Goal: Information Seeking & Learning: Compare options

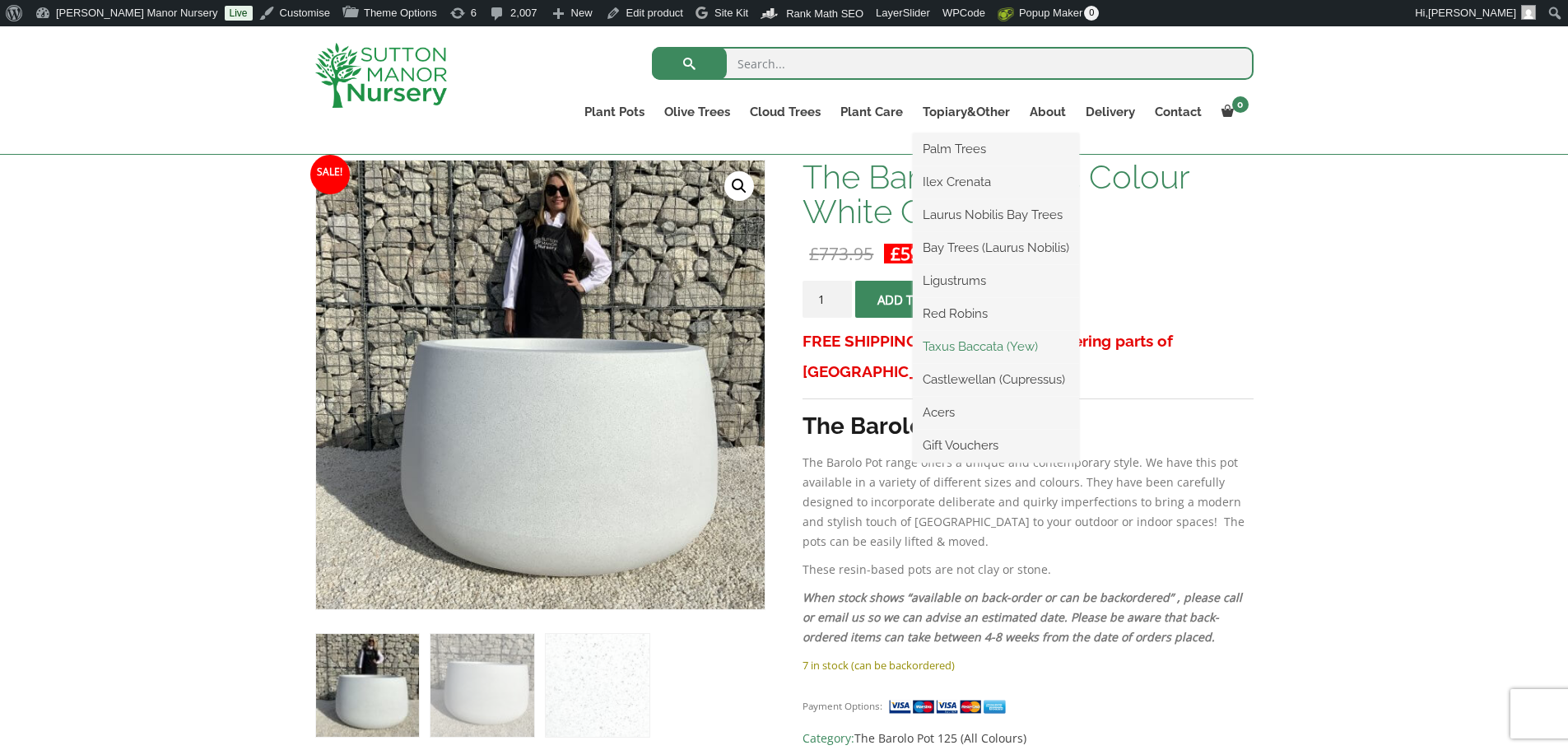
click at [985, 350] on link "Taxus Baccata (Yew)" at bounding box center [996, 346] width 167 height 25
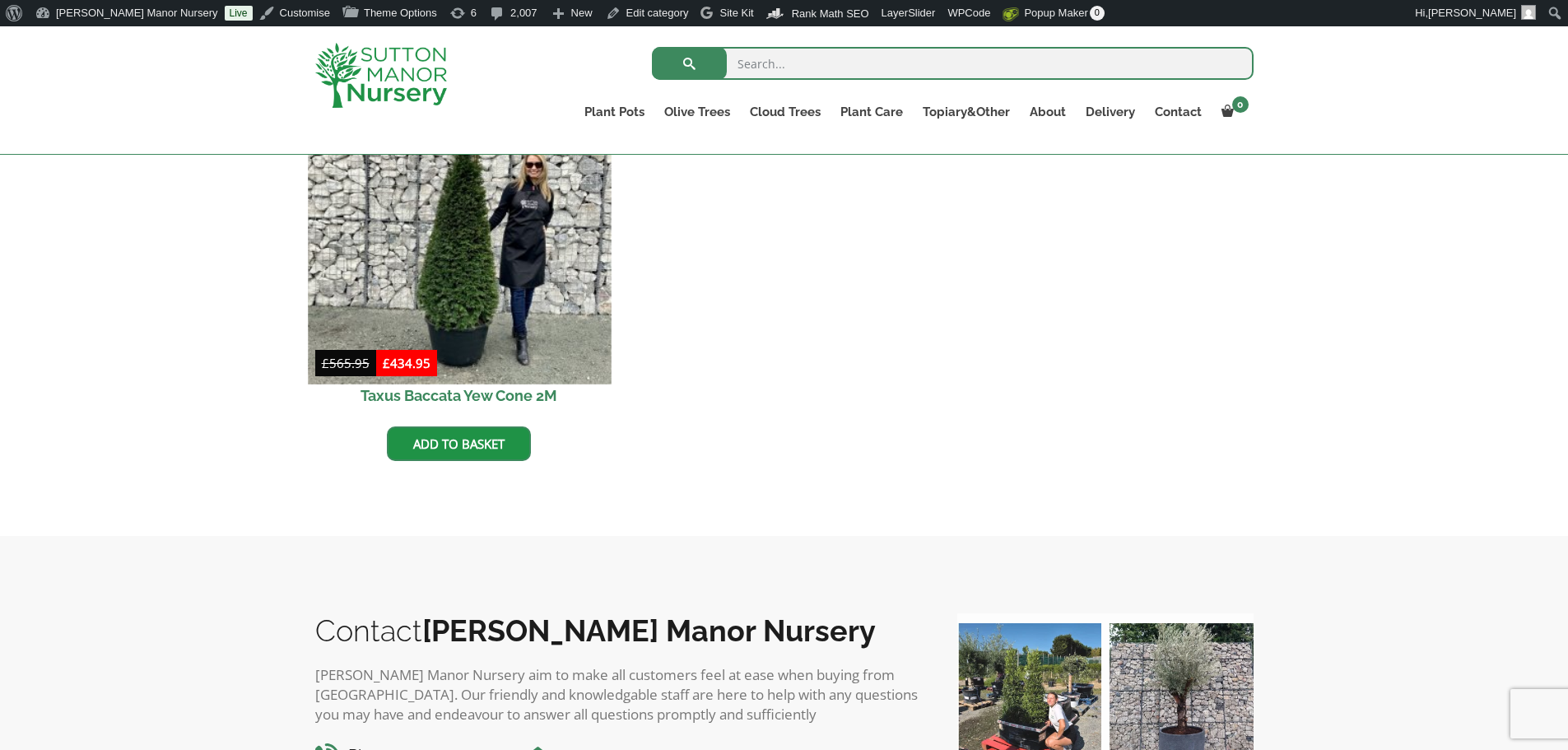
scroll to position [658, 0]
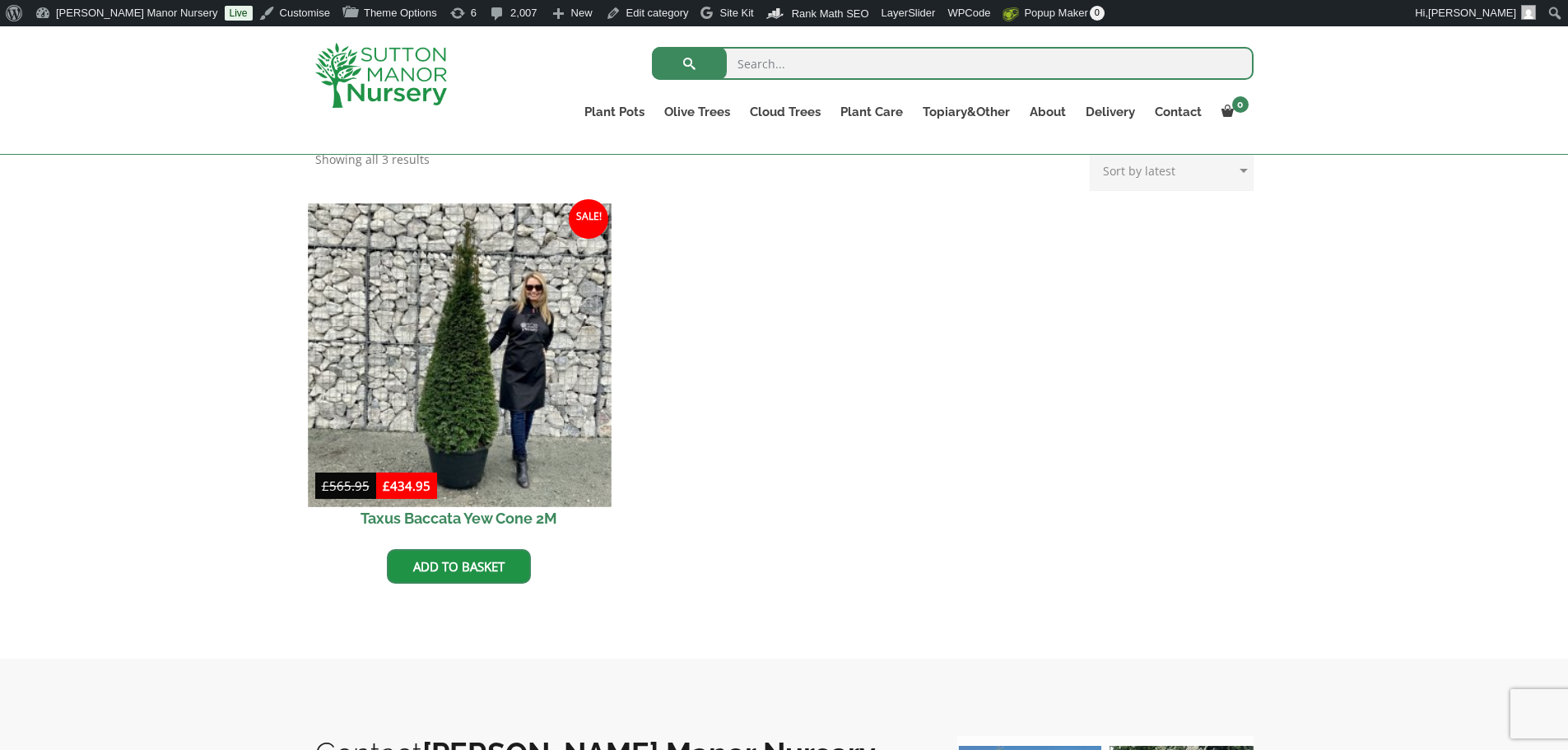
click at [477, 365] on img at bounding box center [459, 355] width 303 height 303
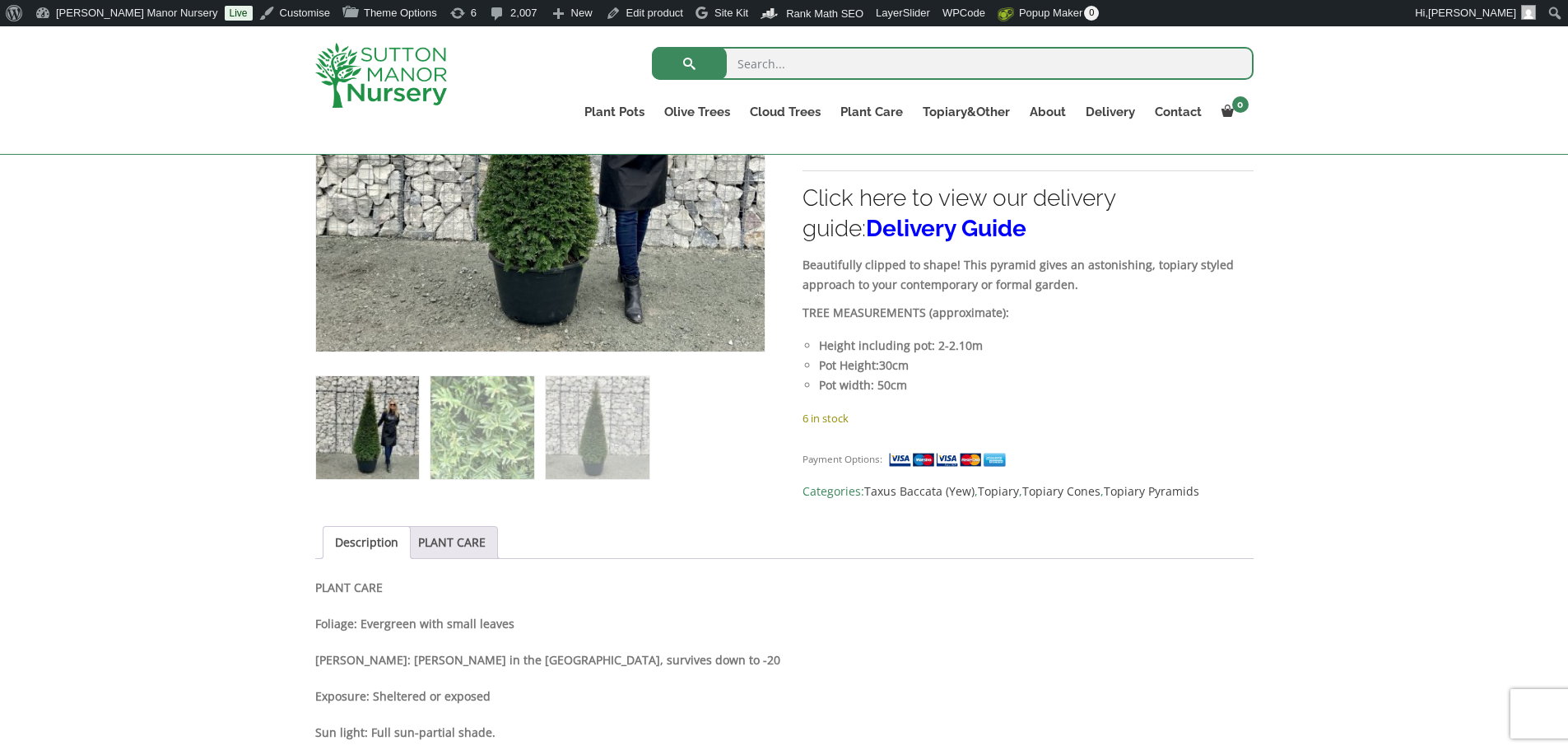
scroll to position [741, 0]
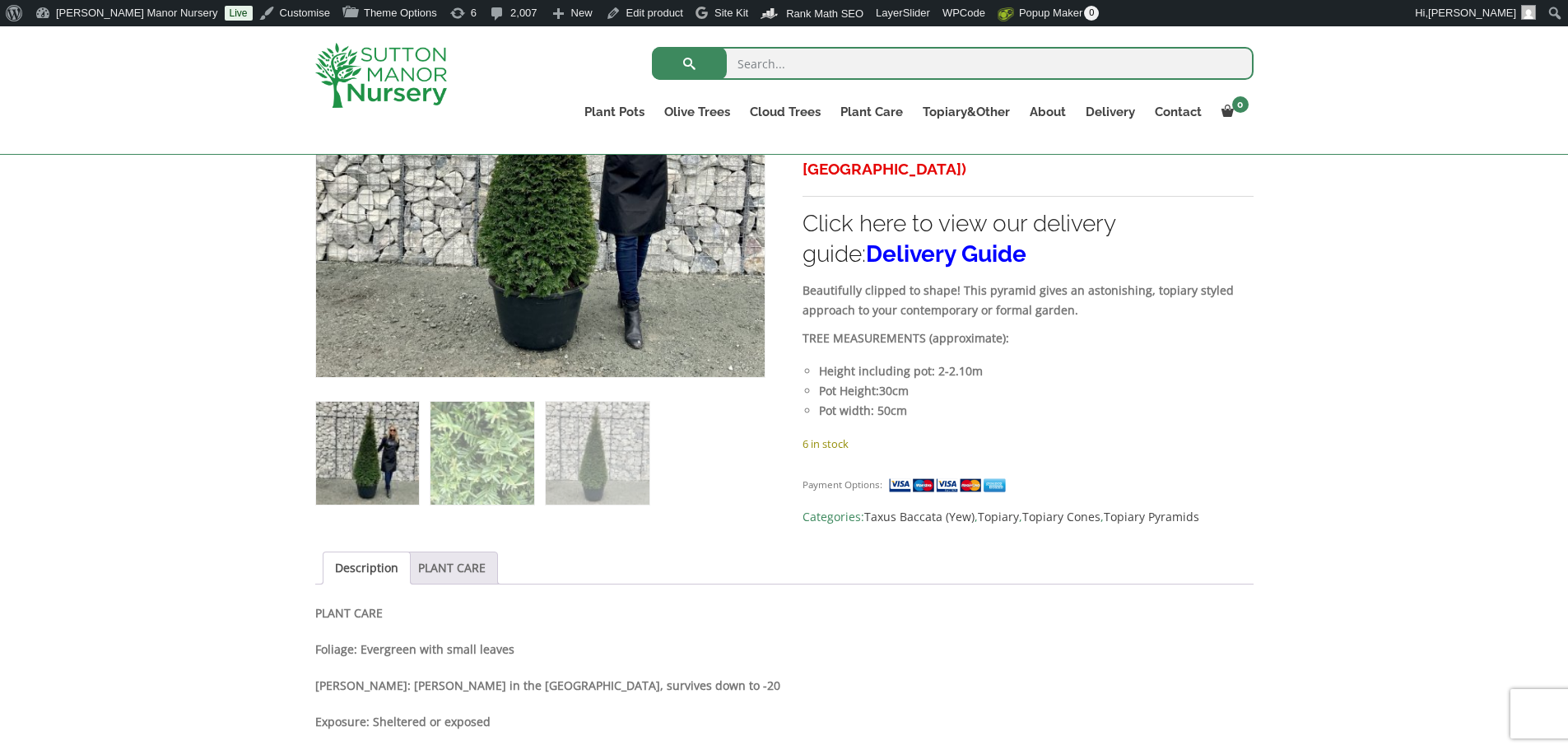
click at [473, 566] on link "PLANT CARE" at bounding box center [451, 567] width 67 height 31
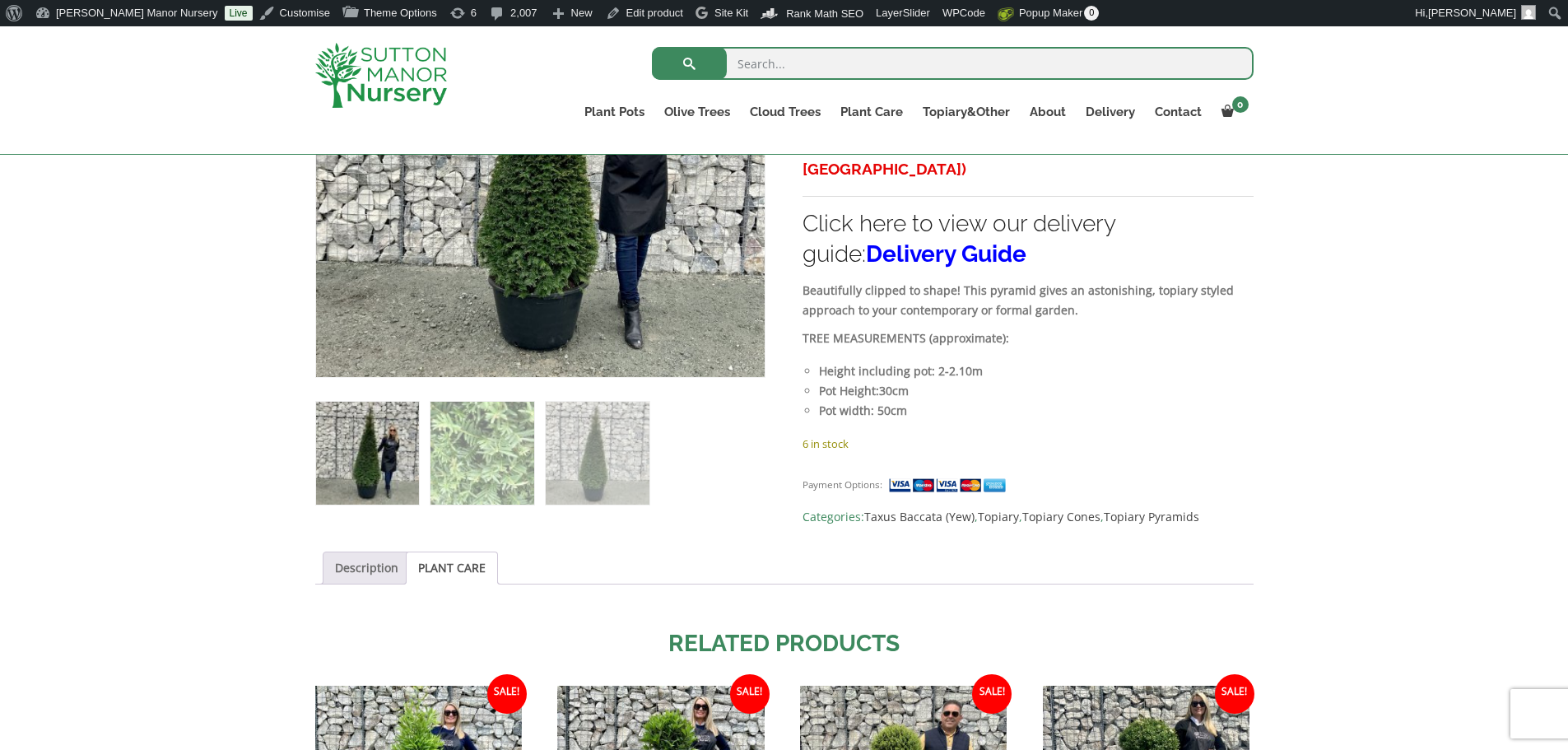
click at [369, 565] on link "Description" at bounding box center [366, 567] width 63 height 31
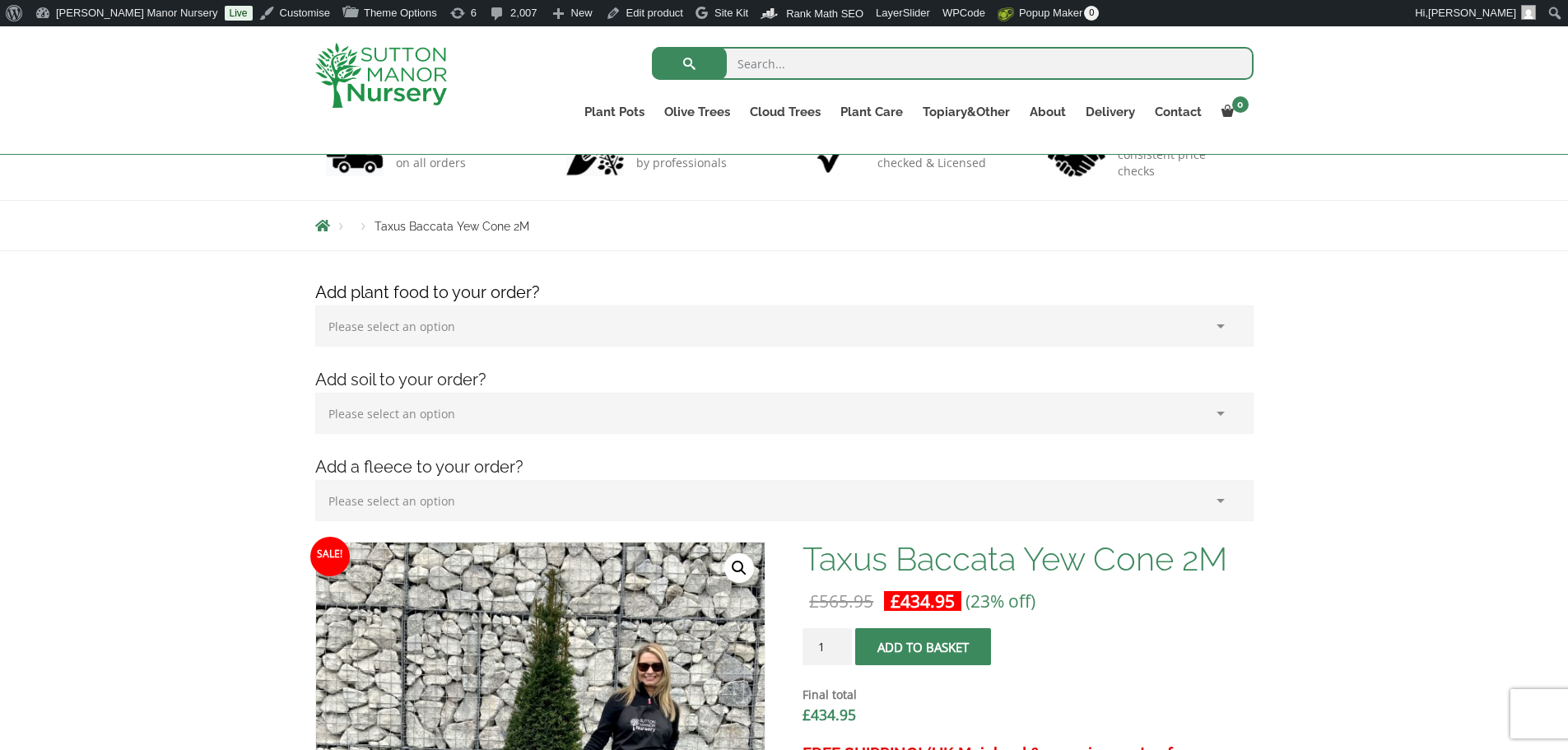
scroll to position [0, 0]
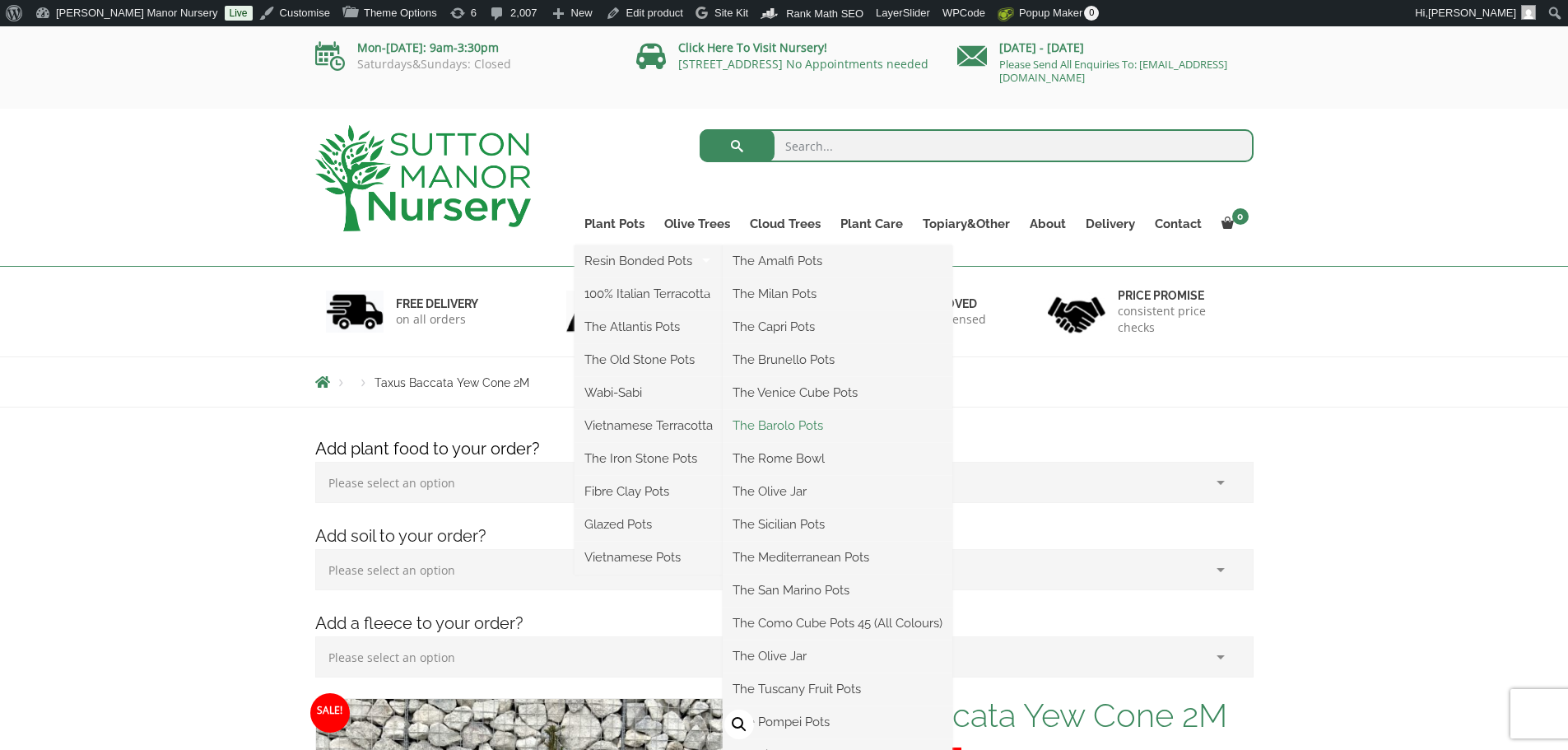
click at [784, 421] on link "The Barolo Pots" at bounding box center [837, 426] width 230 height 25
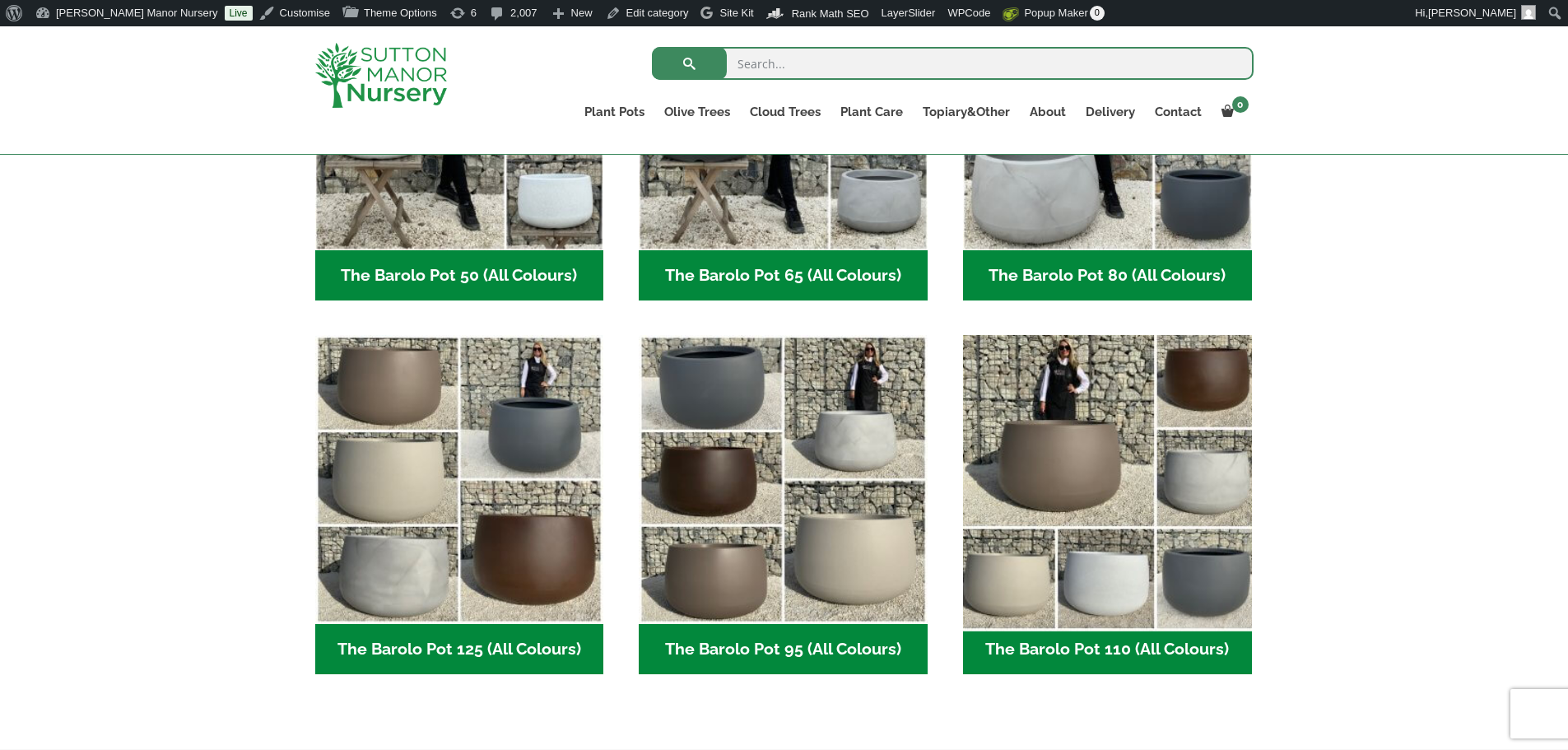
scroll to position [658, 0]
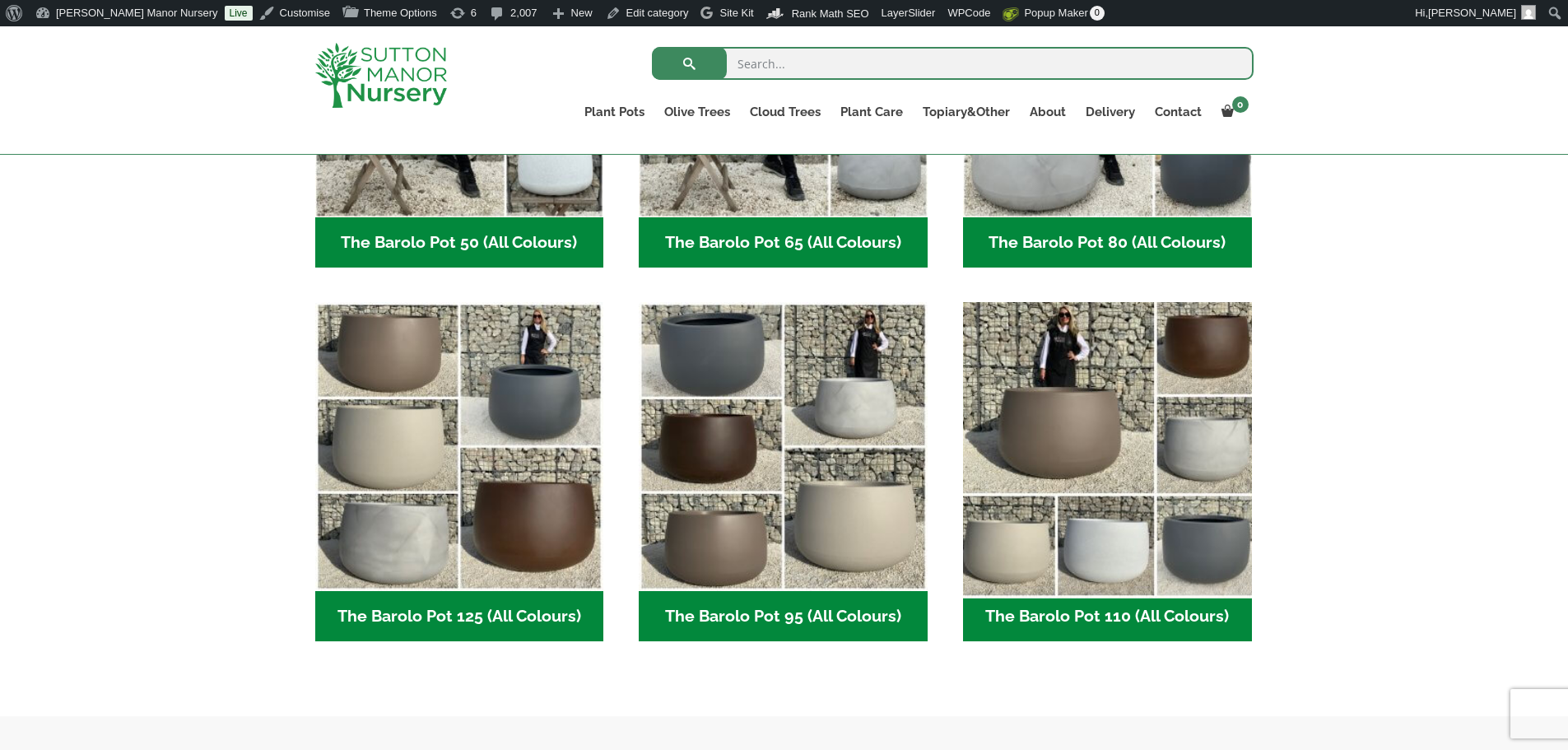
click at [1143, 480] on img "Visit product category The Barolo Pot 110 (All Colours)" at bounding box center [1107, 446] width 303 height 303
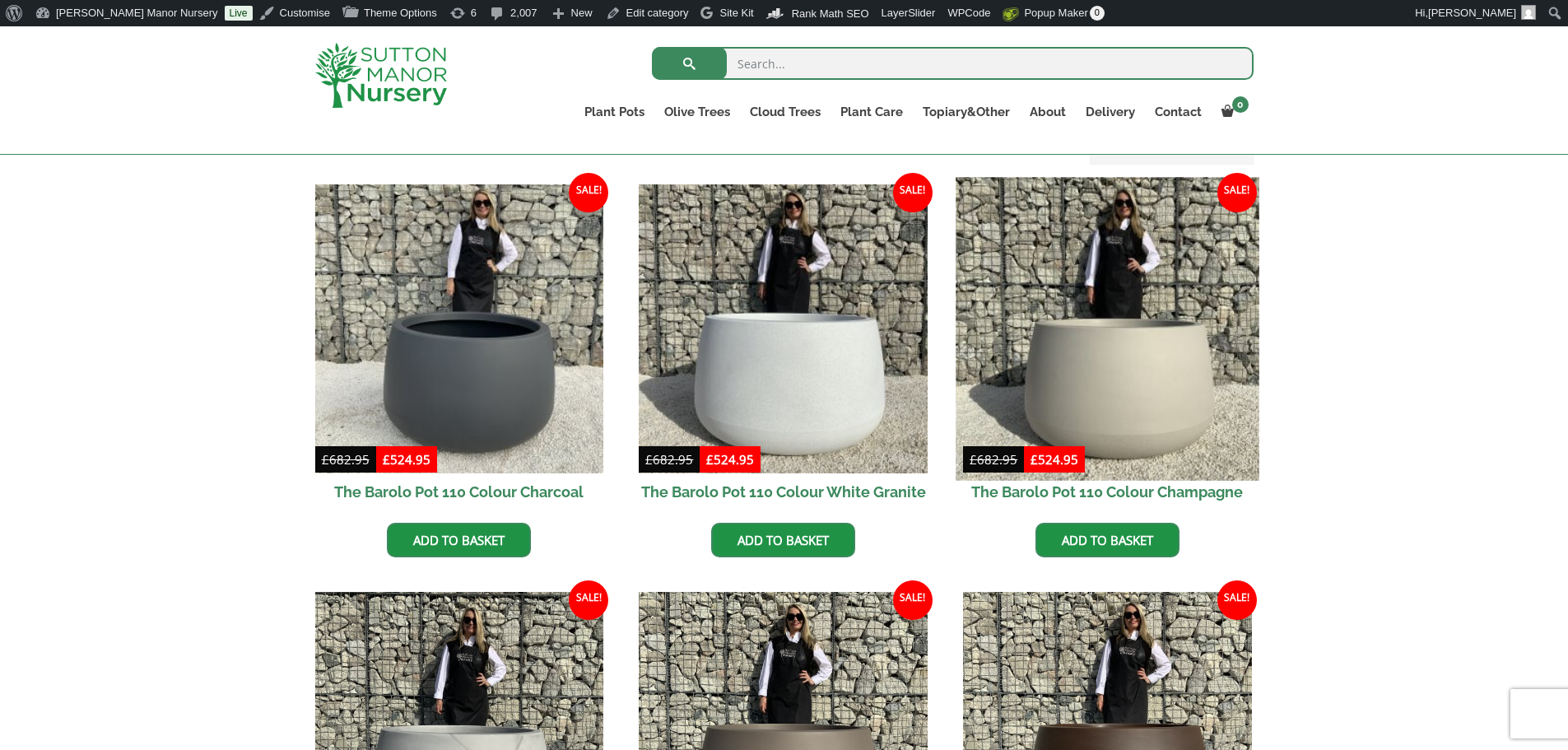
scroll to position [411, 0]
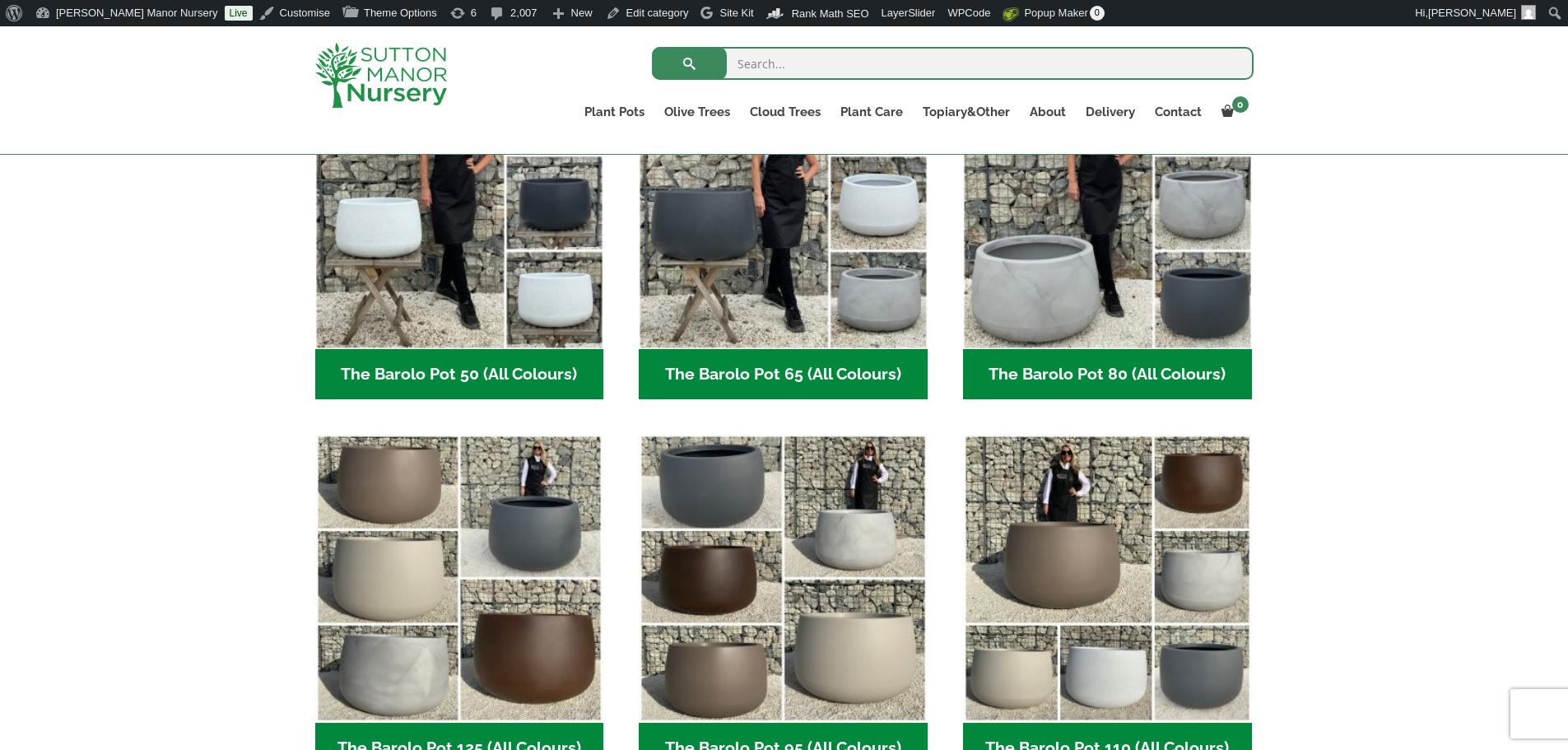
scroll to position [576, 0]
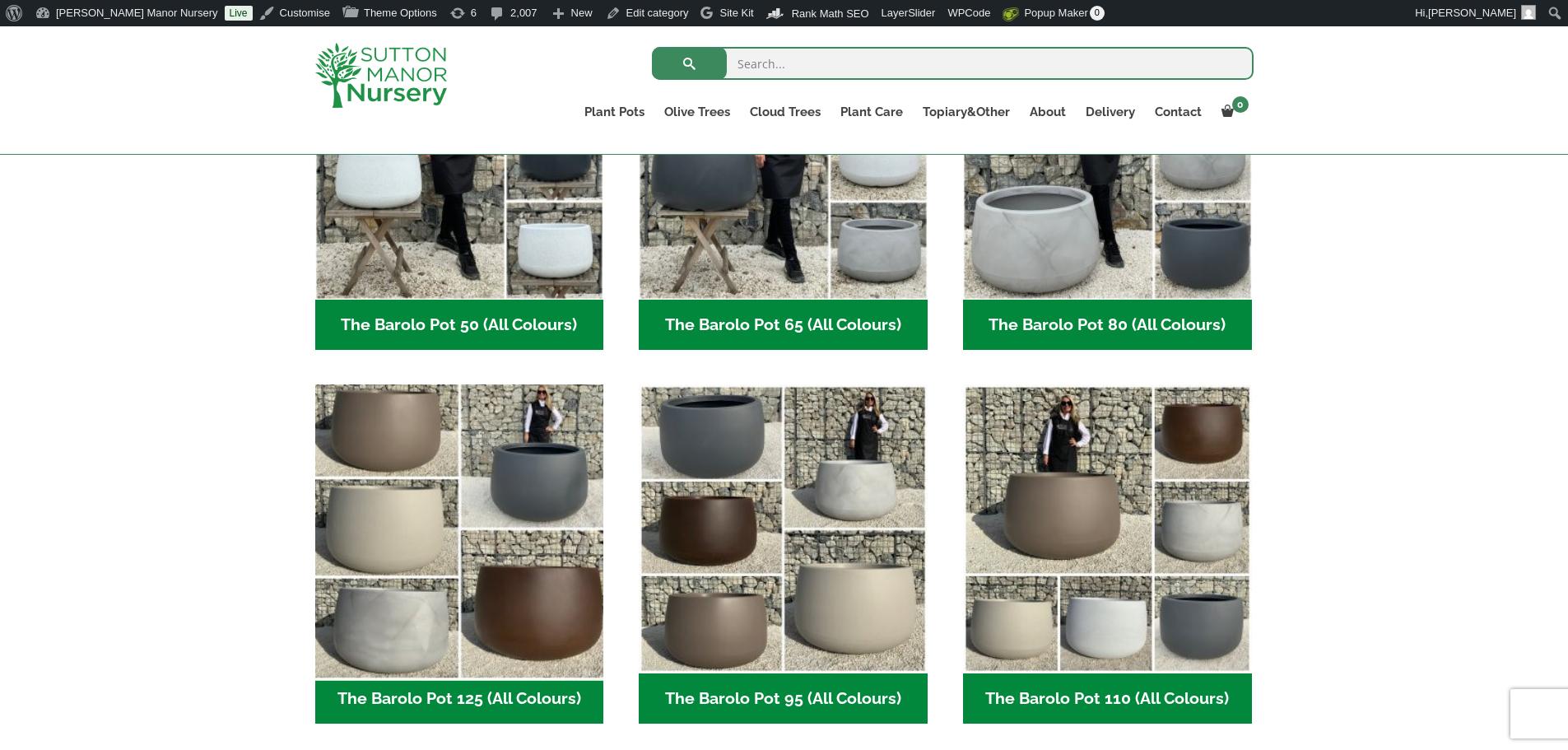
click at [484, 492] on img "Visit product category The Barolo Pot 125 (All Colours)" at bounding box center [459, 529] width 303 height 303
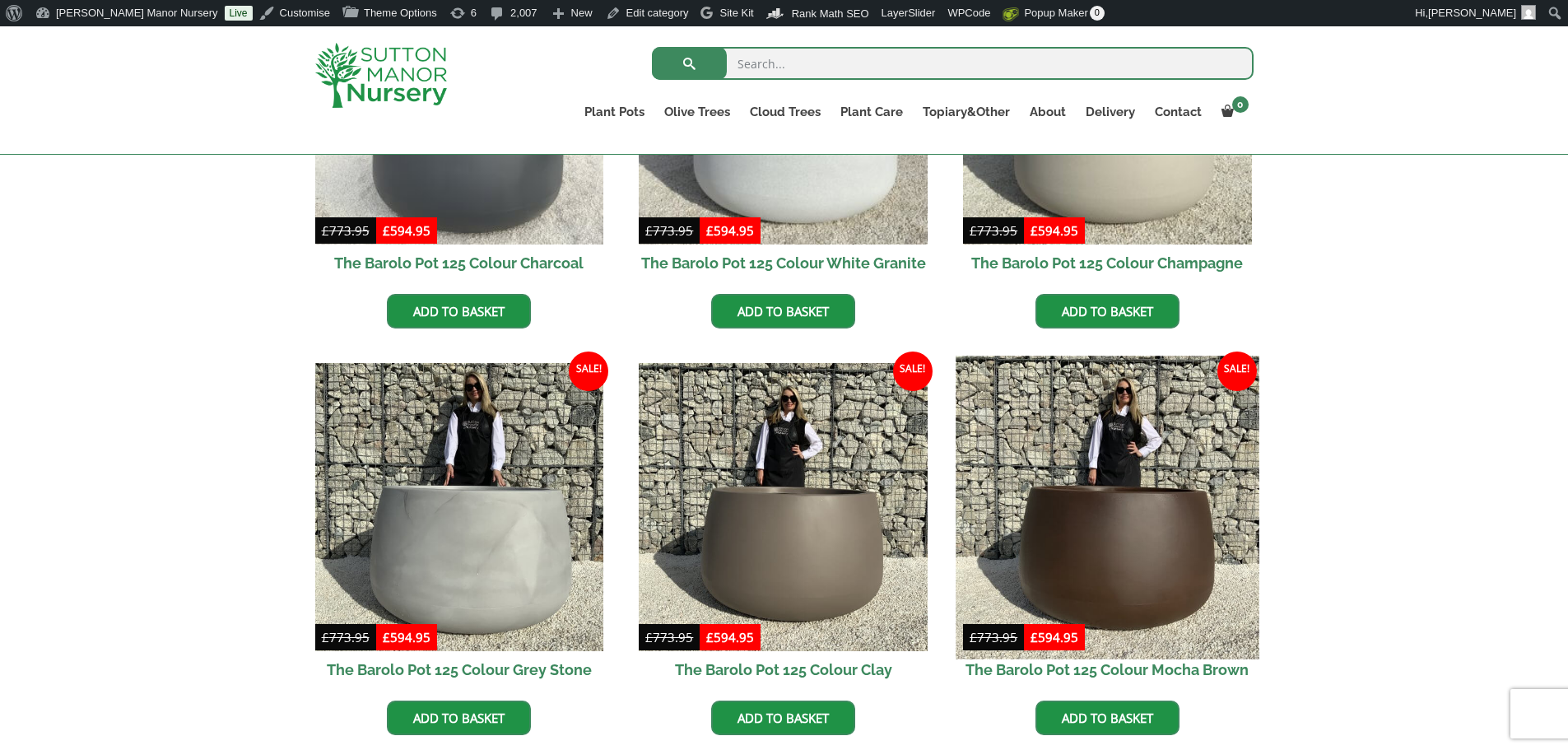
scroll to position [329, 0]
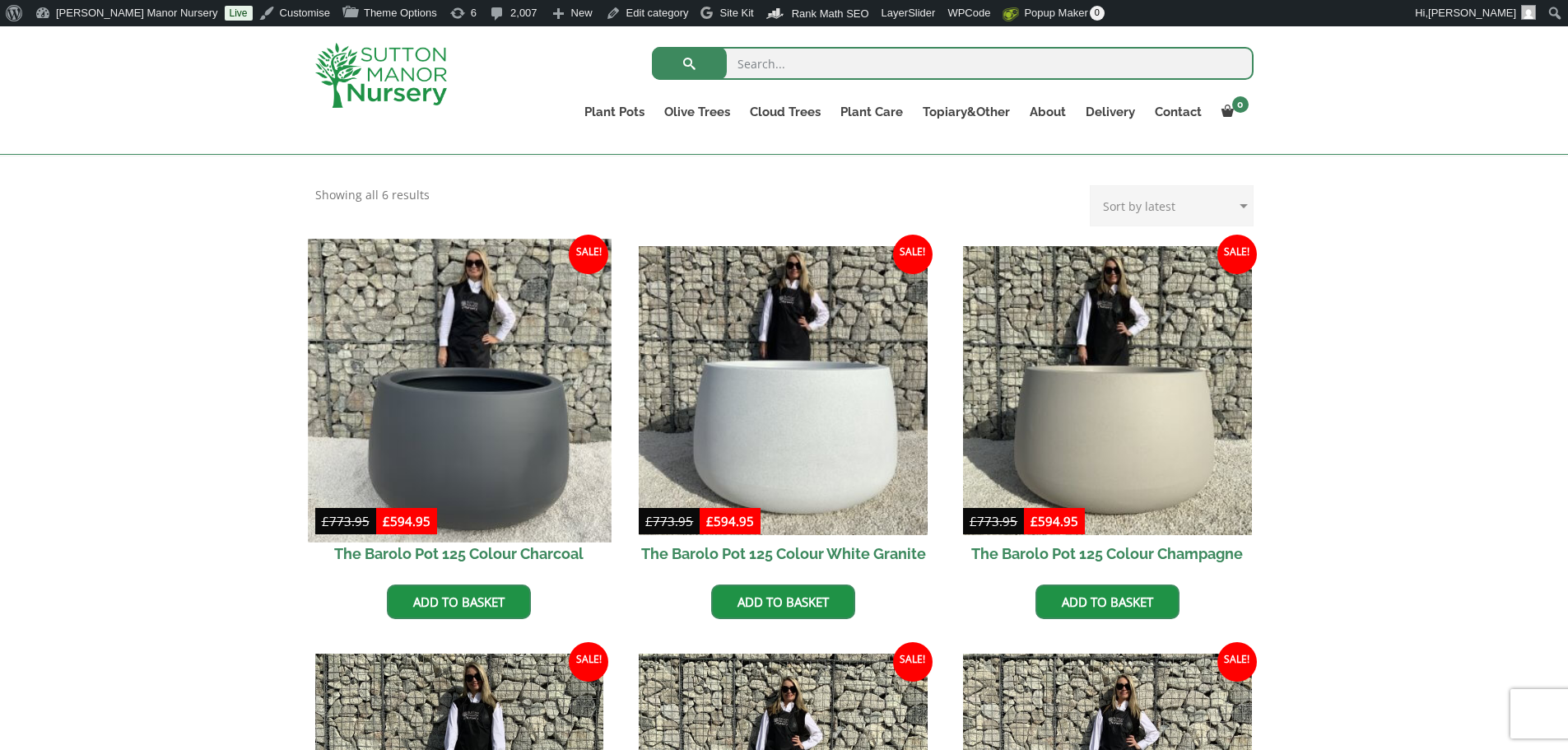
click at [446, 392] on img at bounding box center [459, 390] width 303 height 303
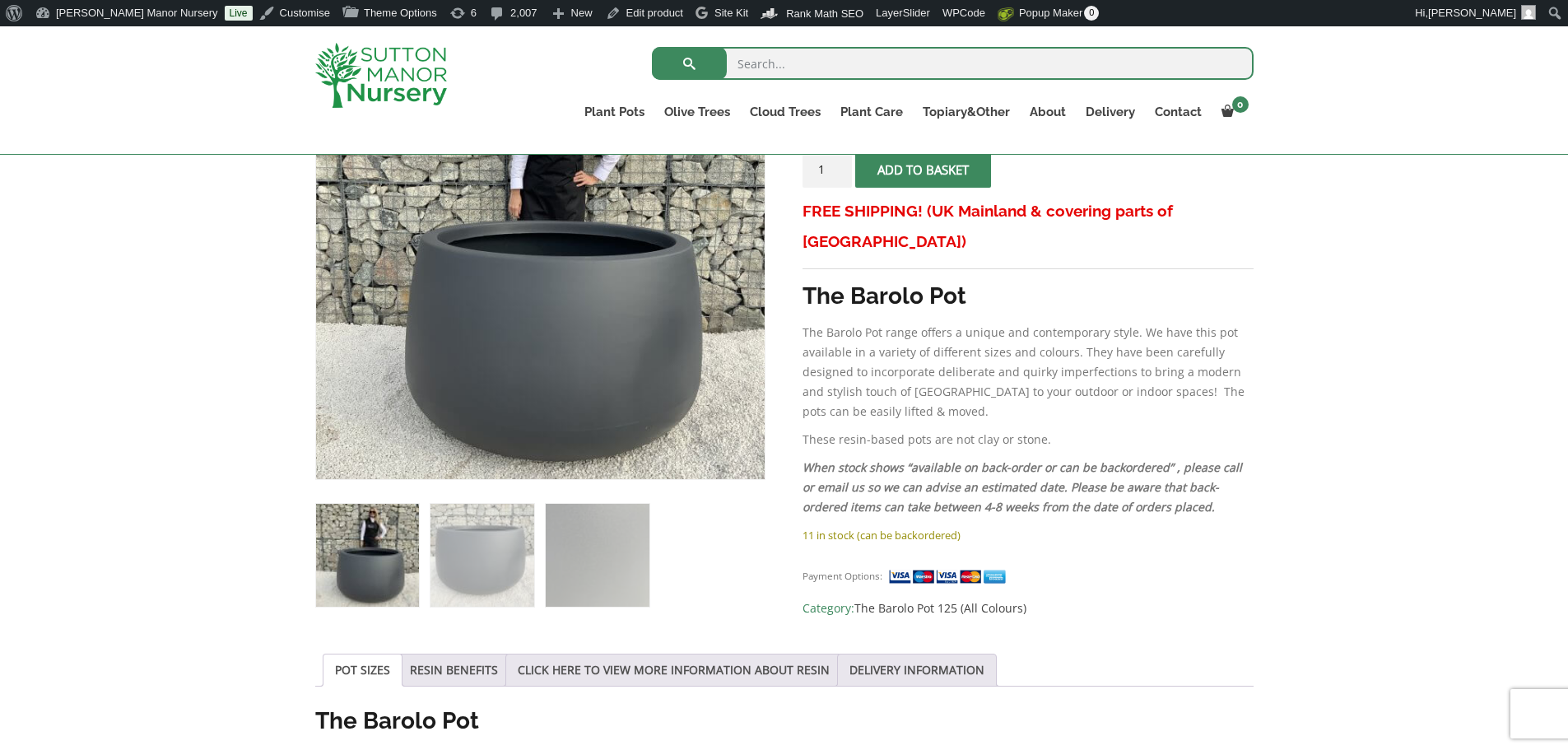
scroll to position [411, 0]
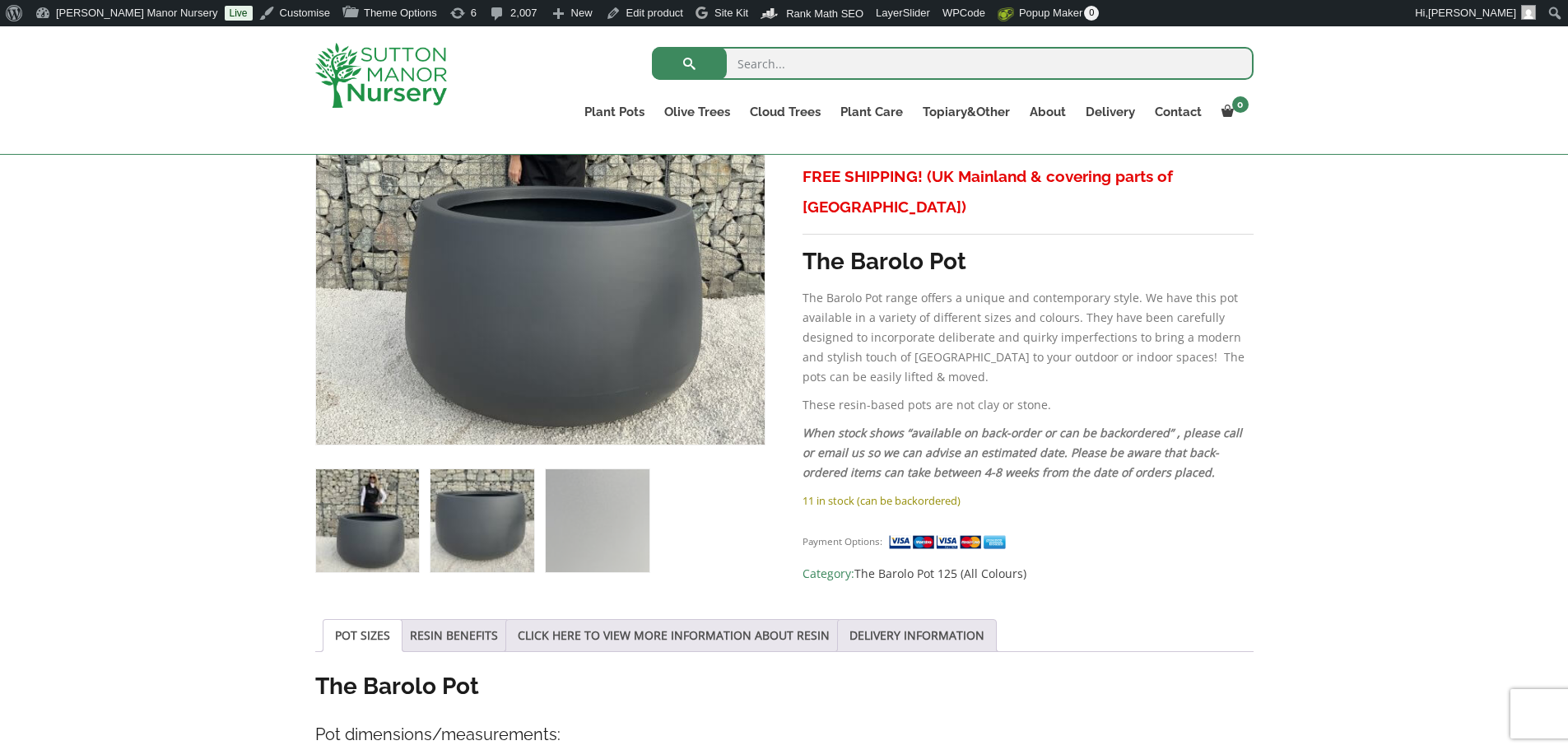
click at [472, 531] on img at bounding box center [482, 520] width 103 height 103
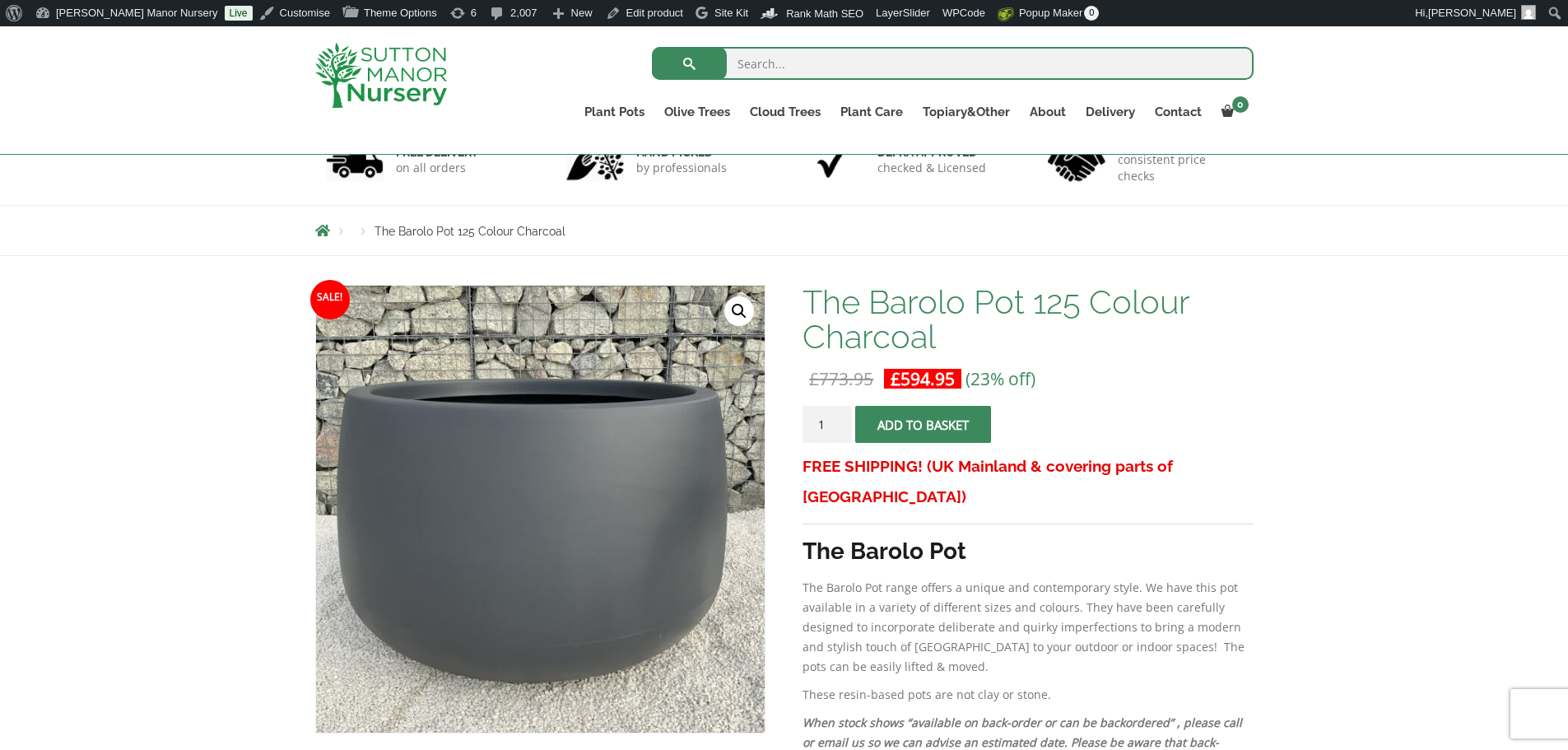
scroll to position [247, 0]
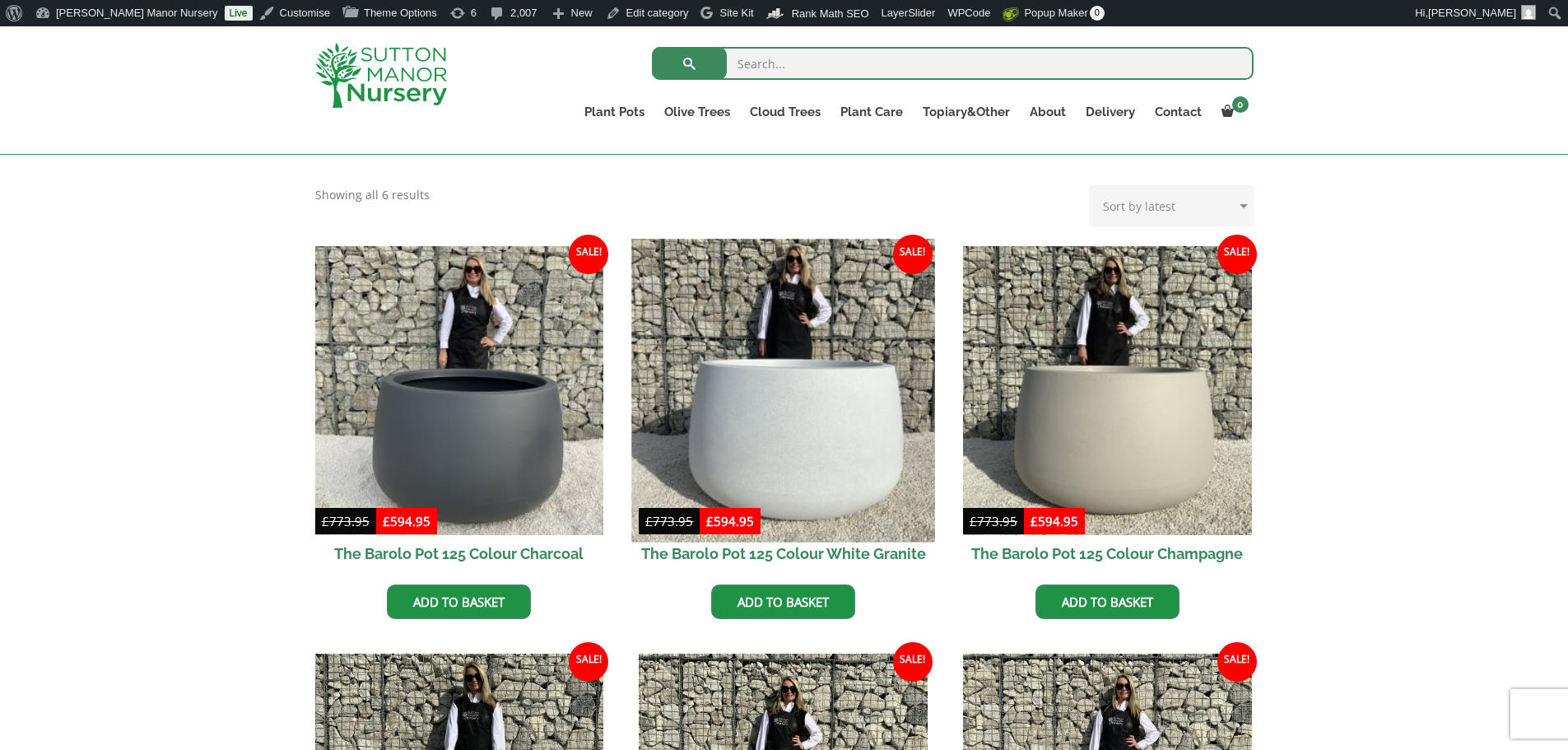
click at [851, 391] on img at bounding box center [784, 390] width 303 height 303
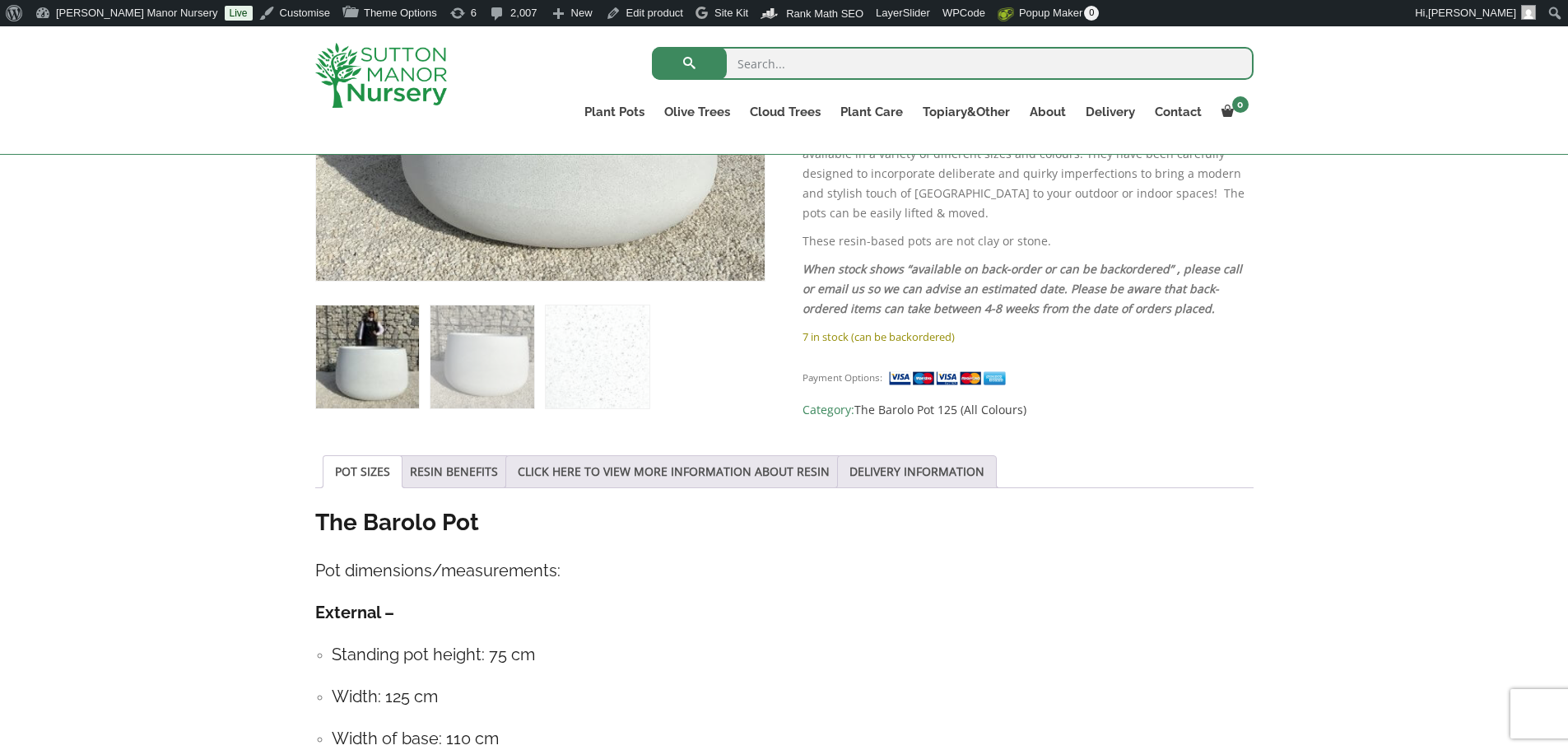
scroll to position [576, 0]
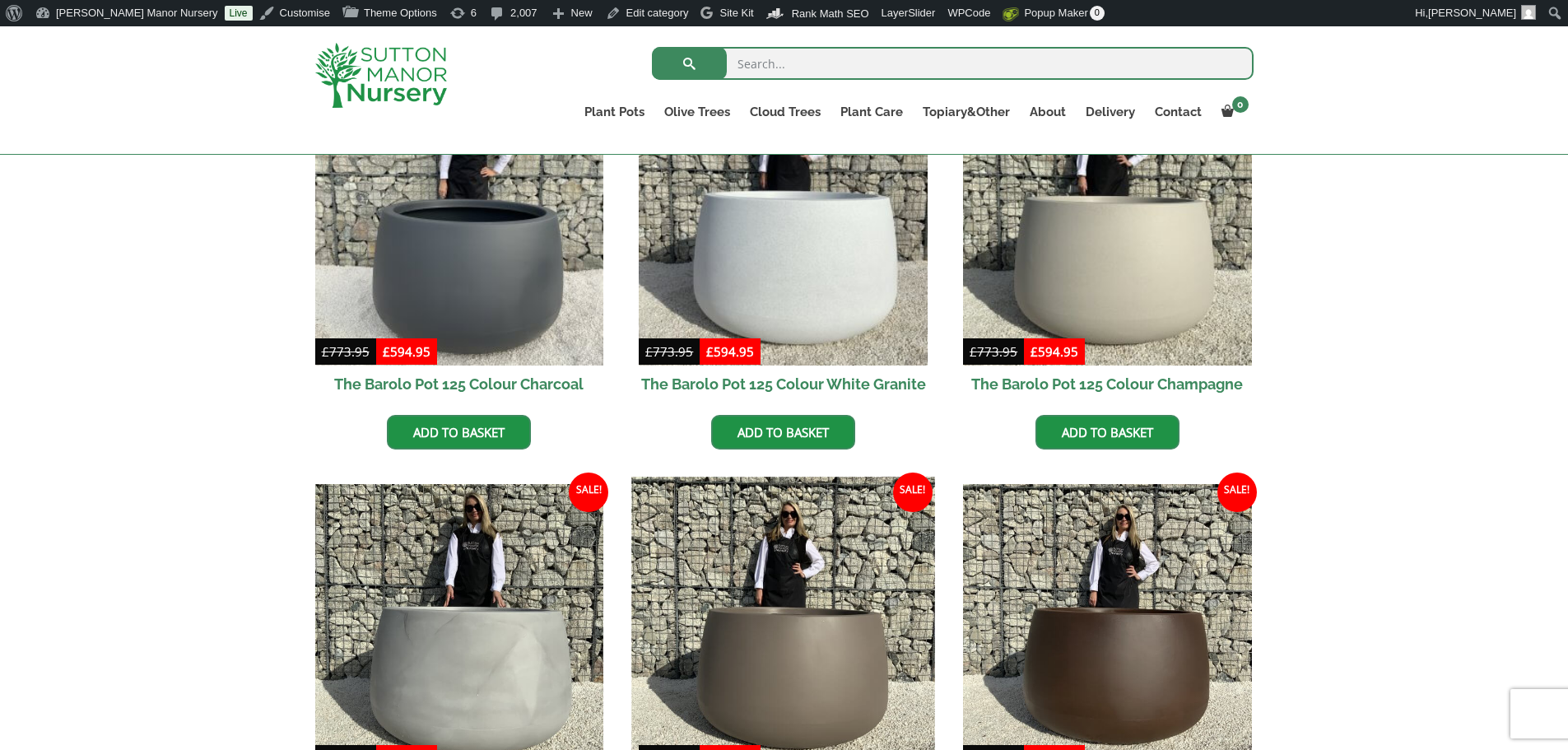
scroll to position [741, 0]
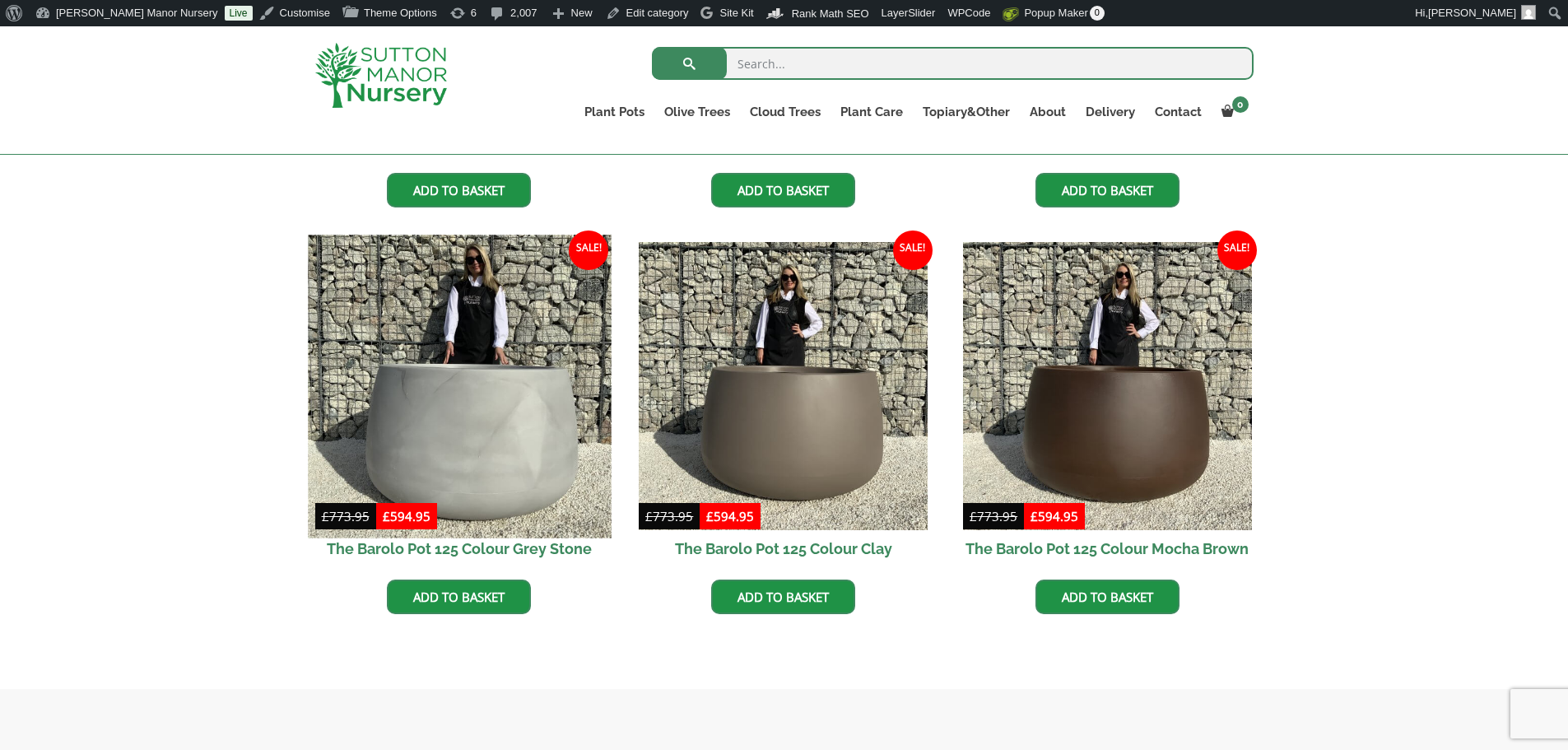
drag, startPoint x: 431, startPoint y: 374, endPoint x: 352, endPoint y: 401, distance: 83.5
click at [352, 401] on img at bounding box center [459, 386] width 303 height 303
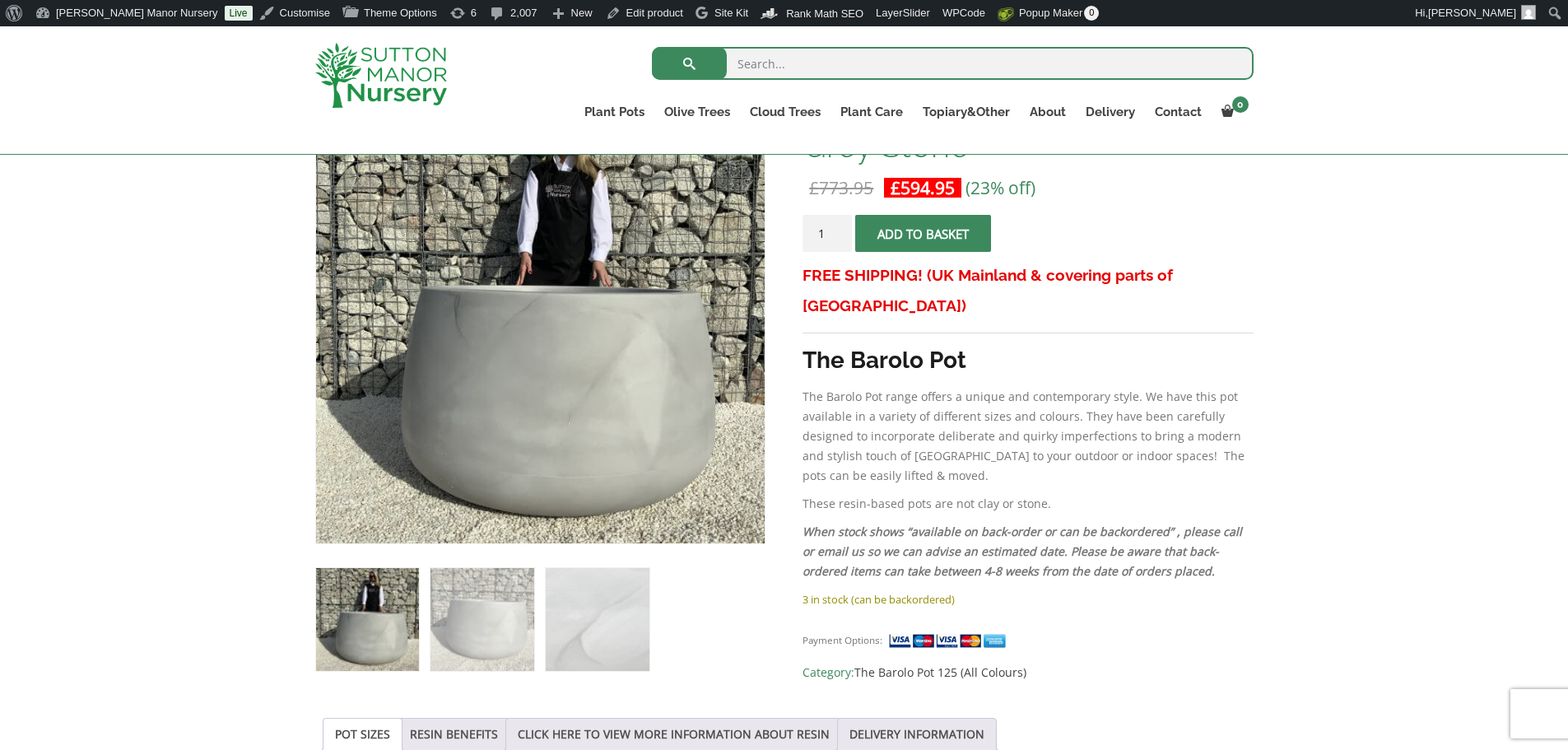
scroll to position [411, 0]
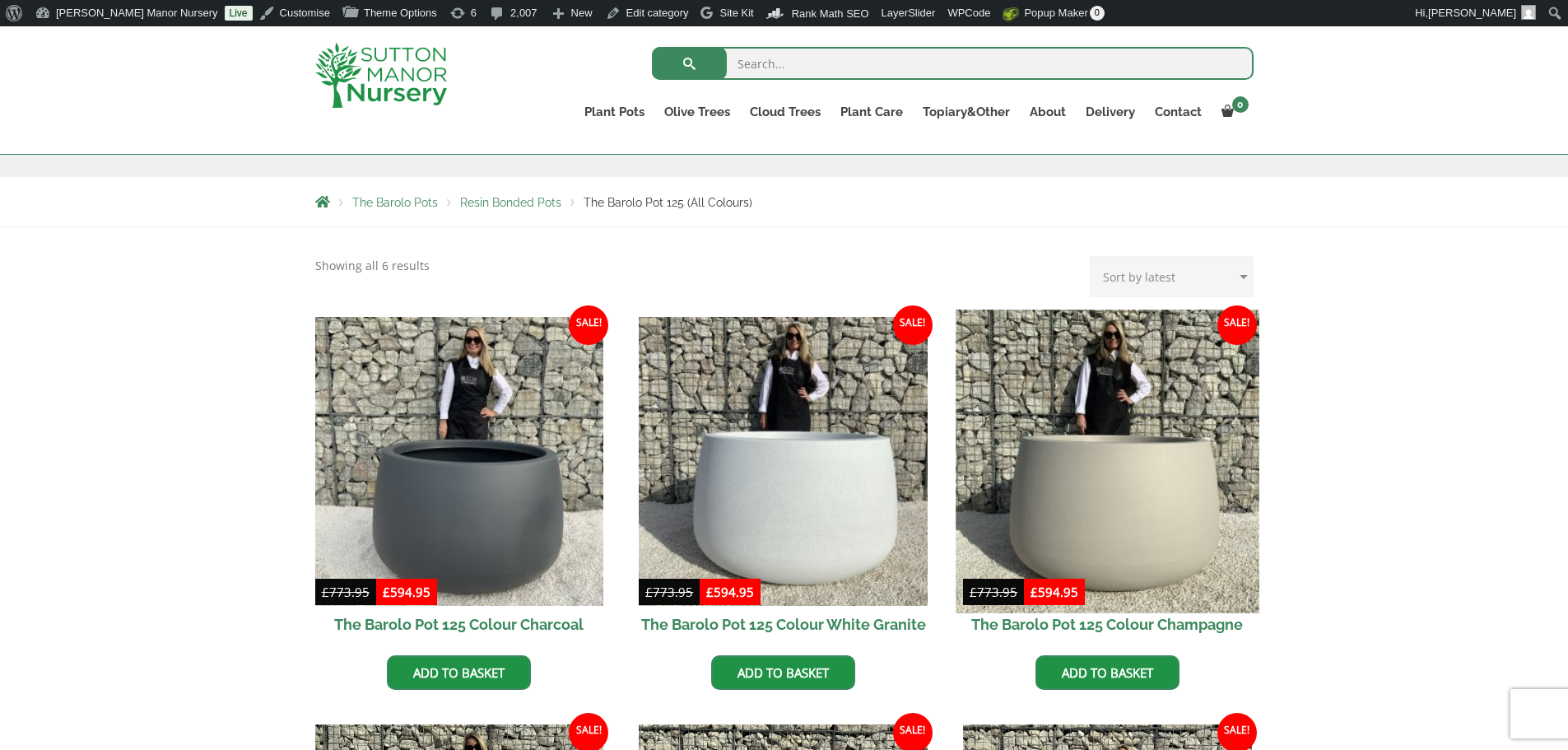
scroll to position [247, 0]
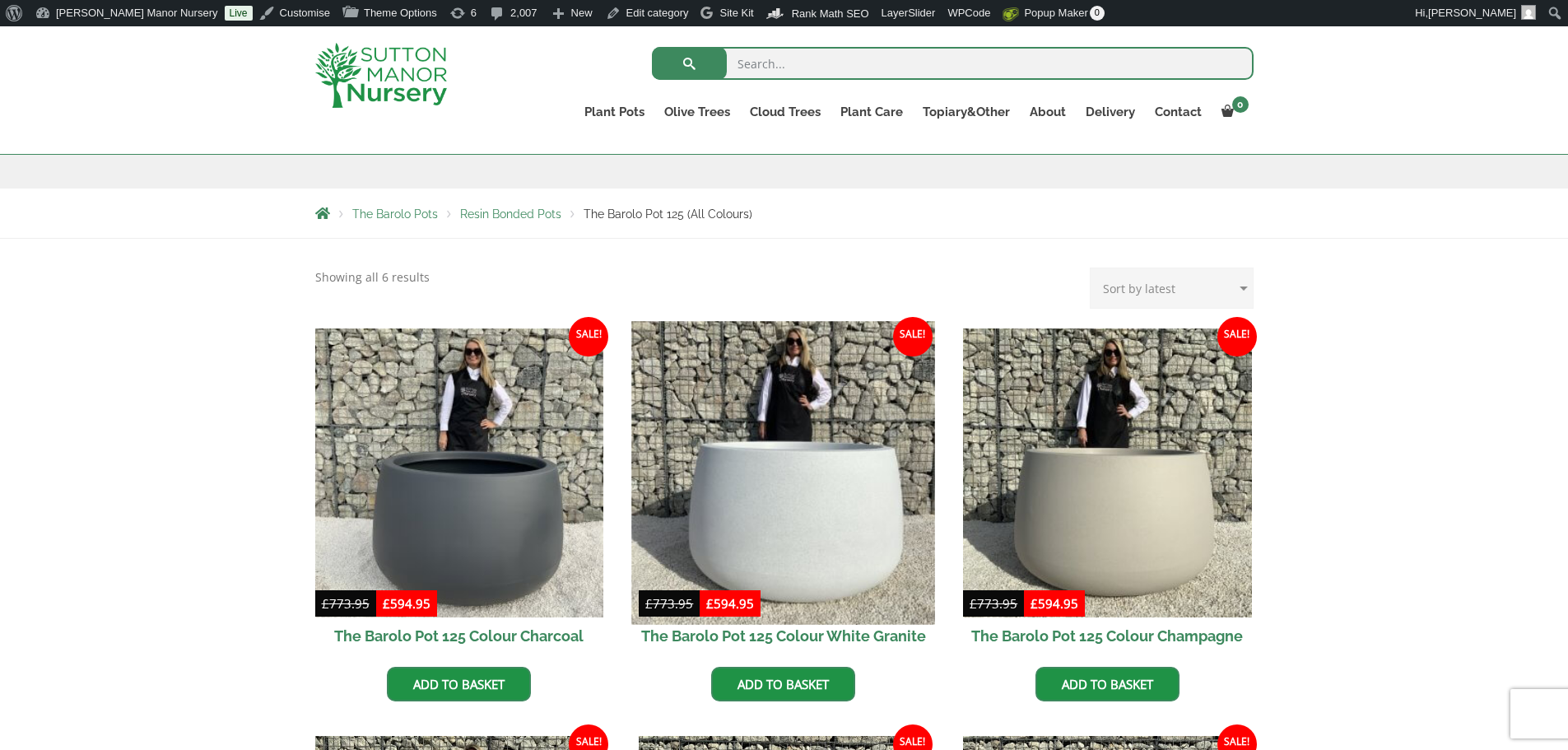
drag, startPoint x: 811, startPoint y: 500, endPoint x: 760, endPoint y: 503, distance: 51.1
click at [760, 503] on img at bounding box center [784, 472] width 303 height 303
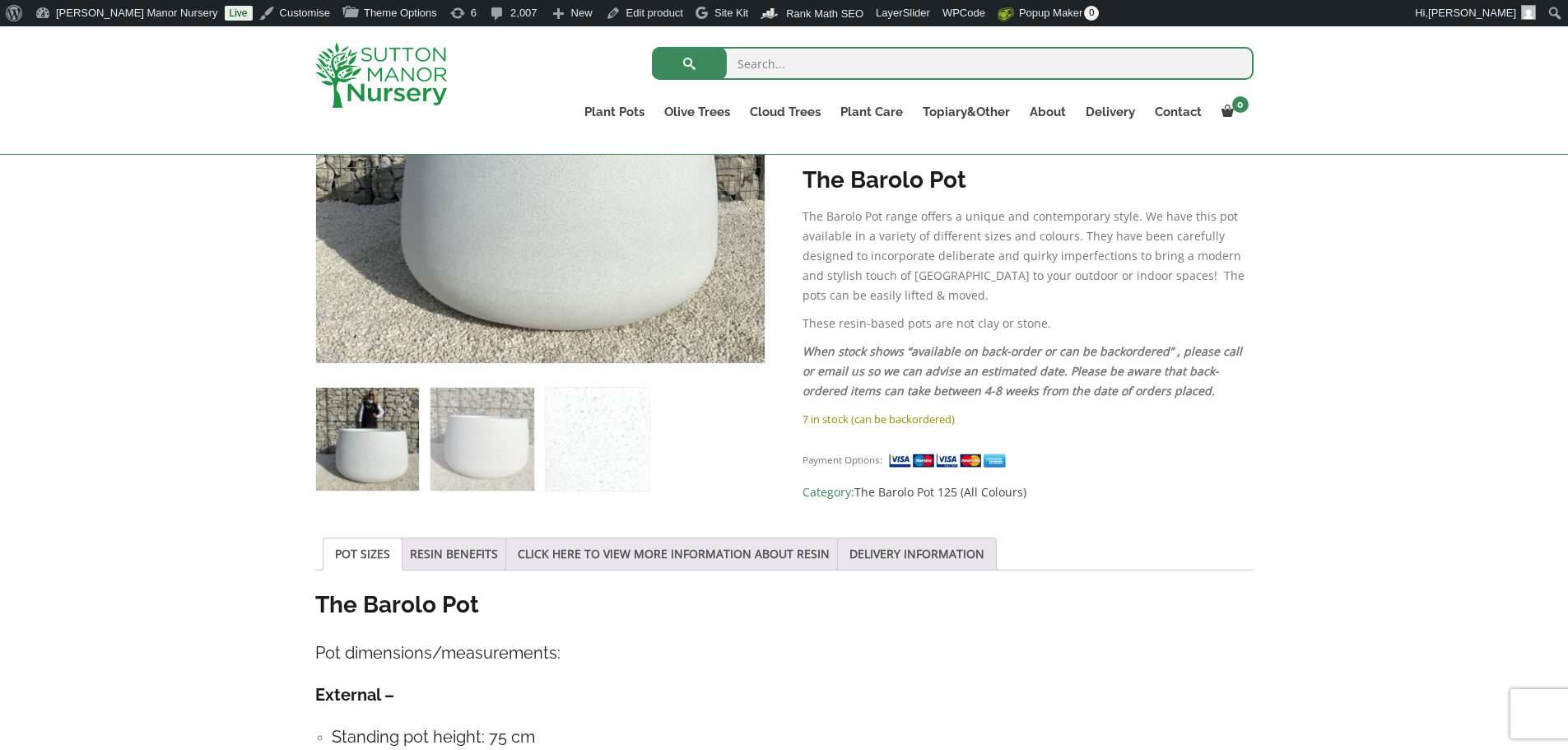
scroll to position [494, 0]
click at [489, 441] on img at bounding box center [482, 438] width 103 height 103
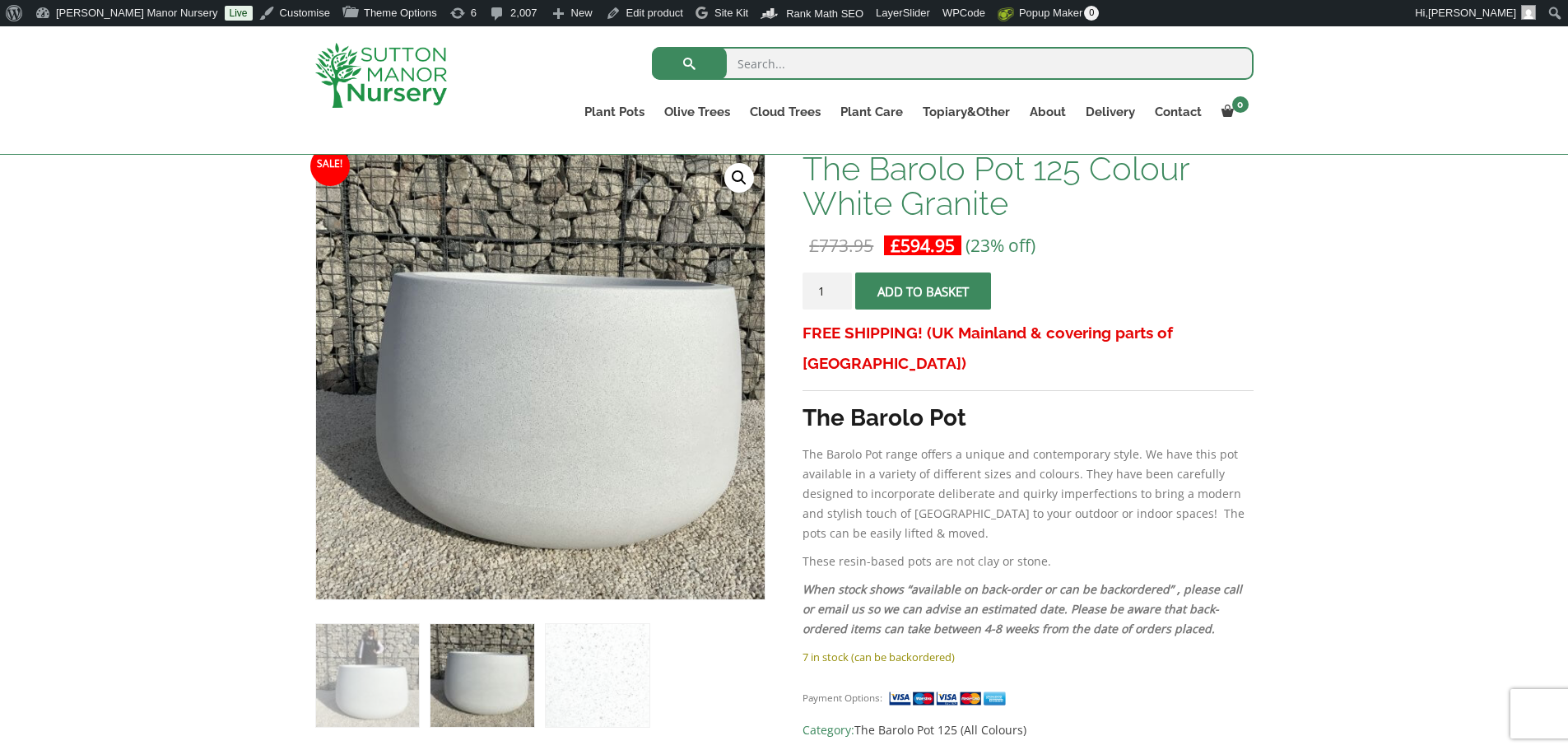
scroll to position [247, 0]
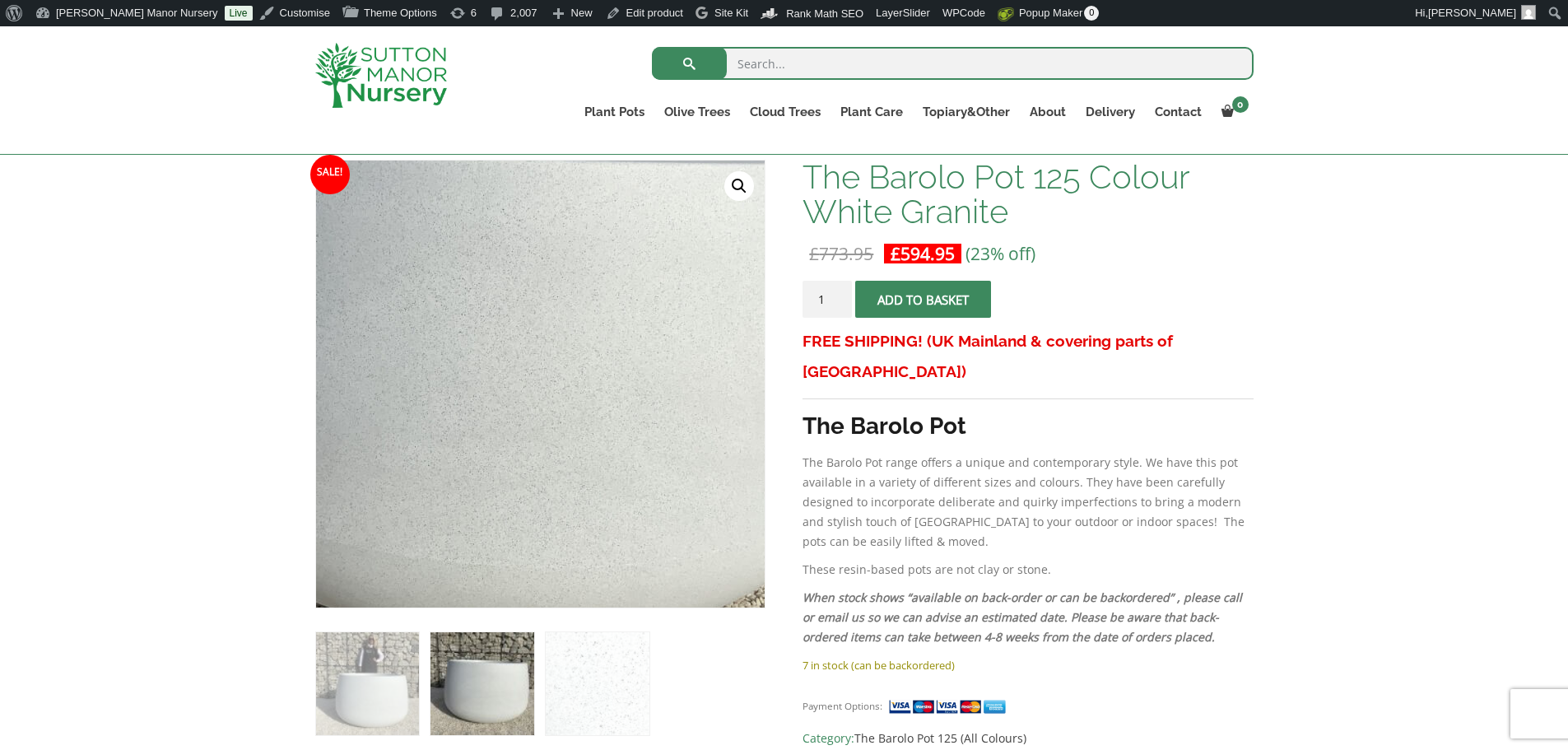
drag, startPoint x: 616, startPoint y: 458, endPoint x: 471, endPoint y: 698, distance: 280.4
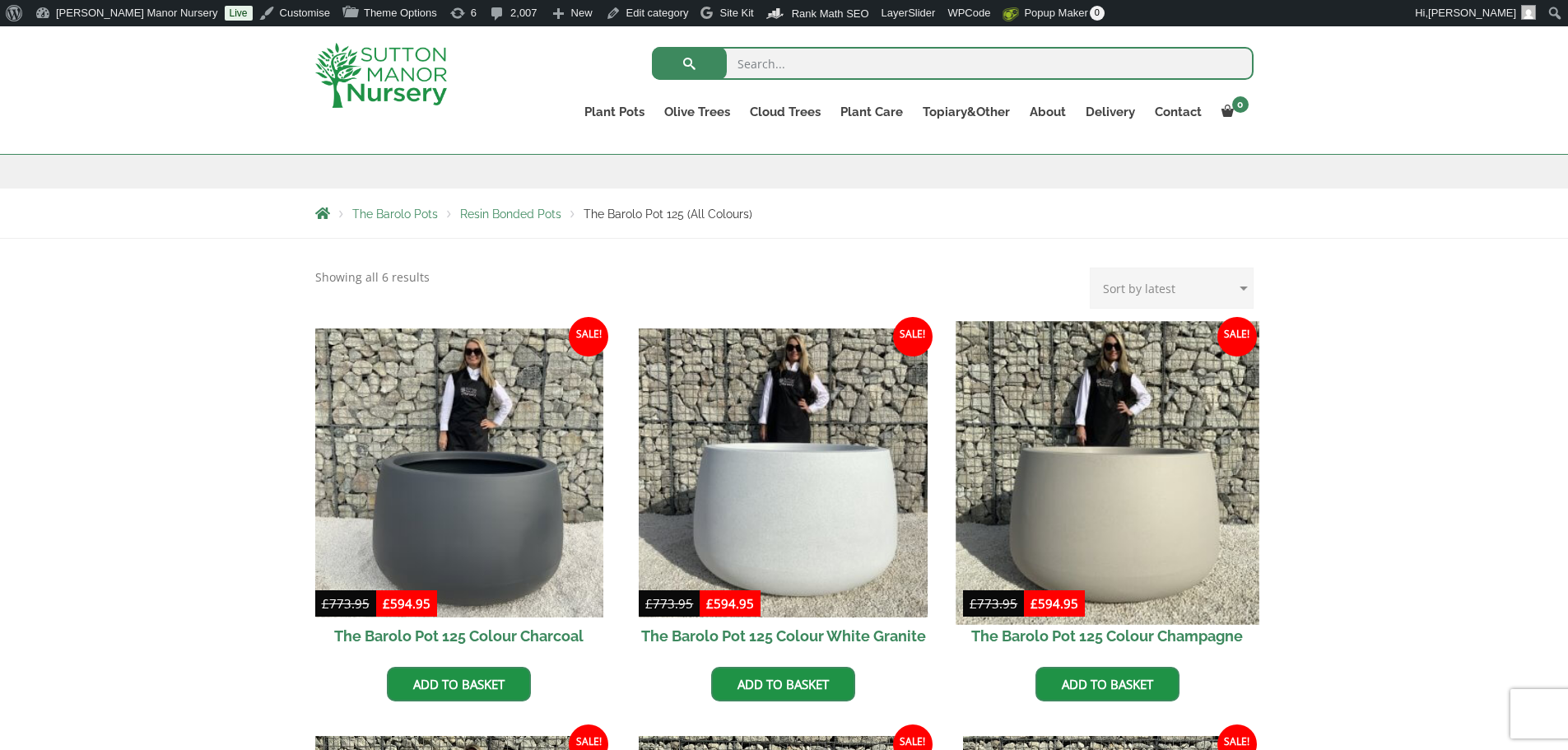
click at [1149, 461] on img at bounding box center [1107, 472] width 303 height 303
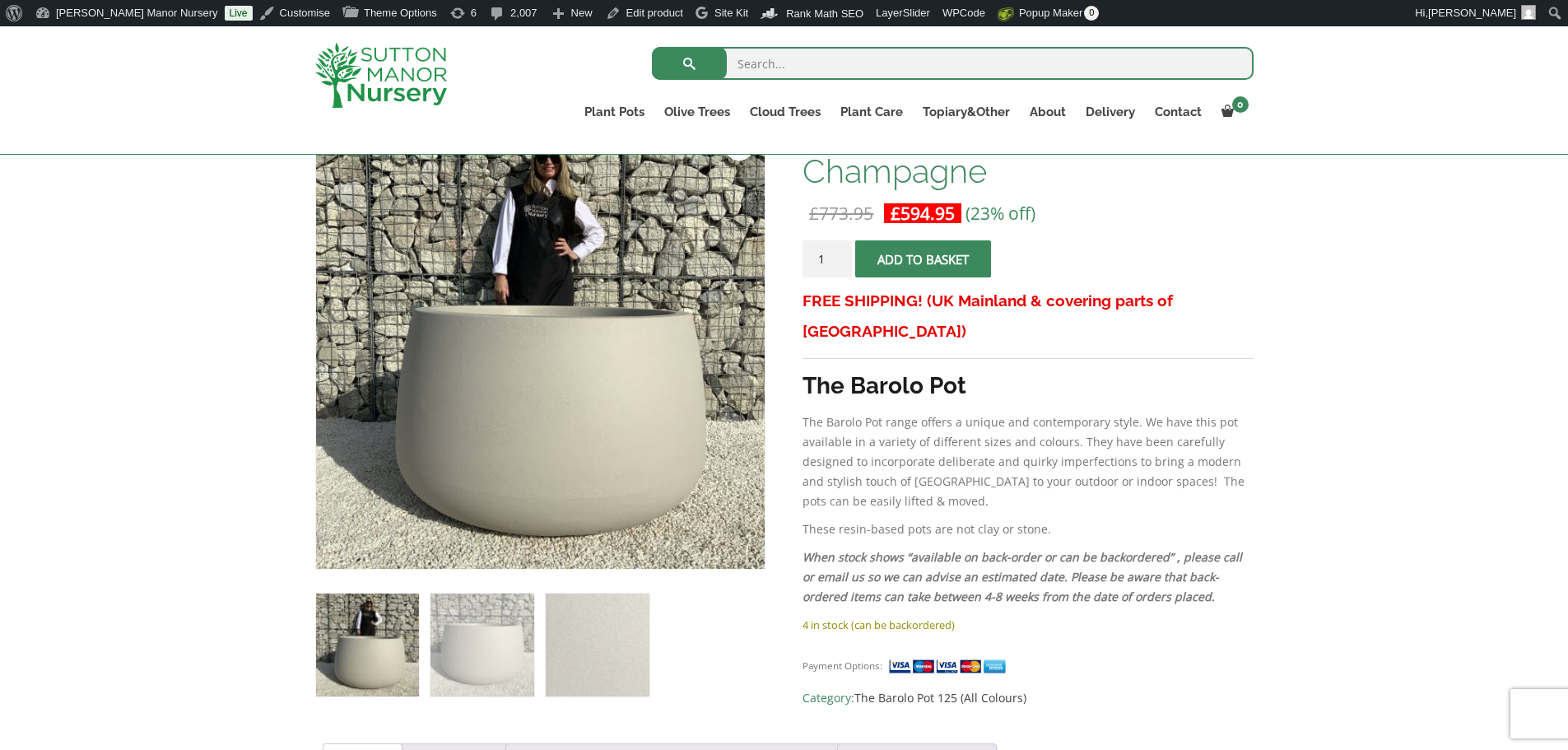
scroll to position [247, 0]
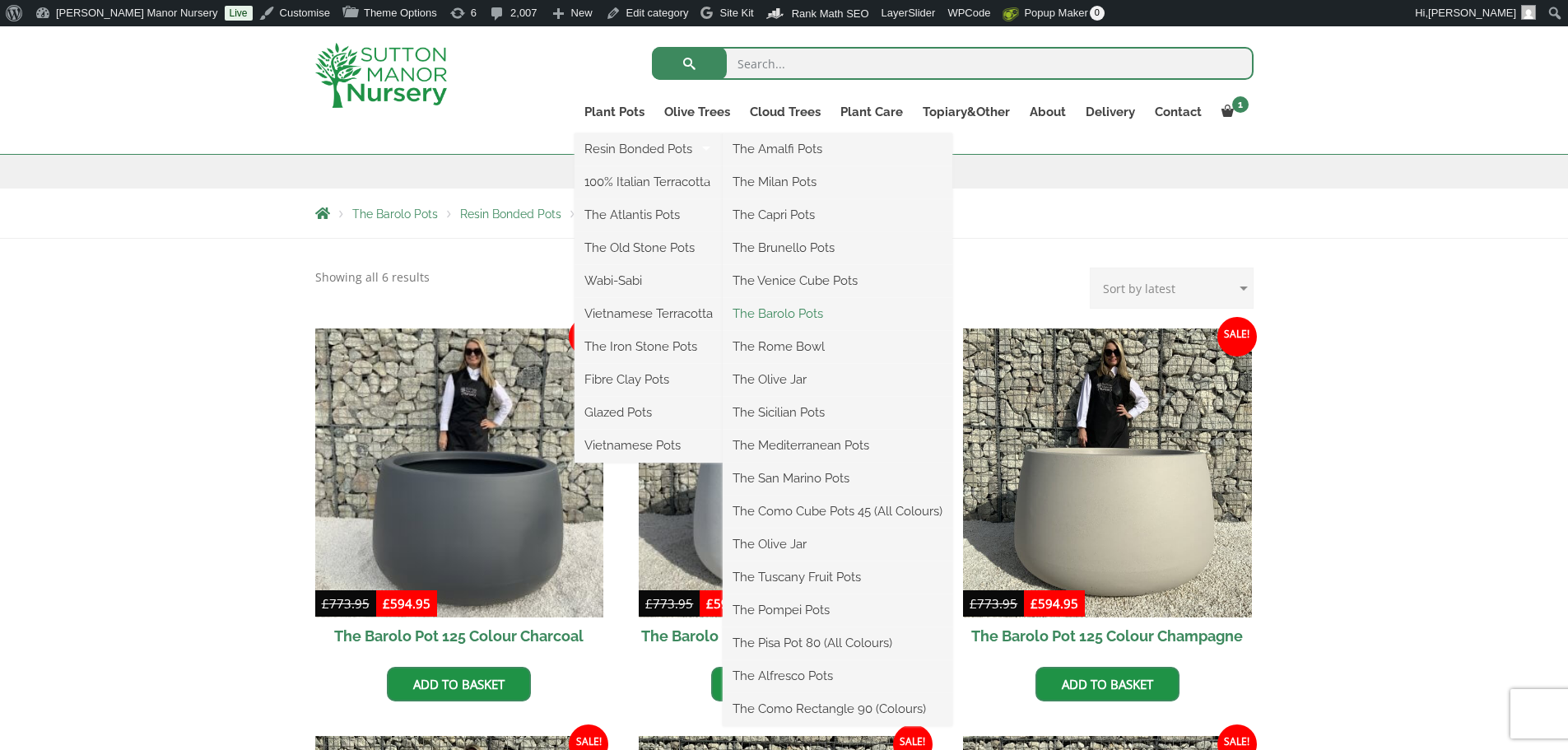
click at [784, 313] on link "The Barolo Pots" at bounding box center [837, 313] width 230 height 25
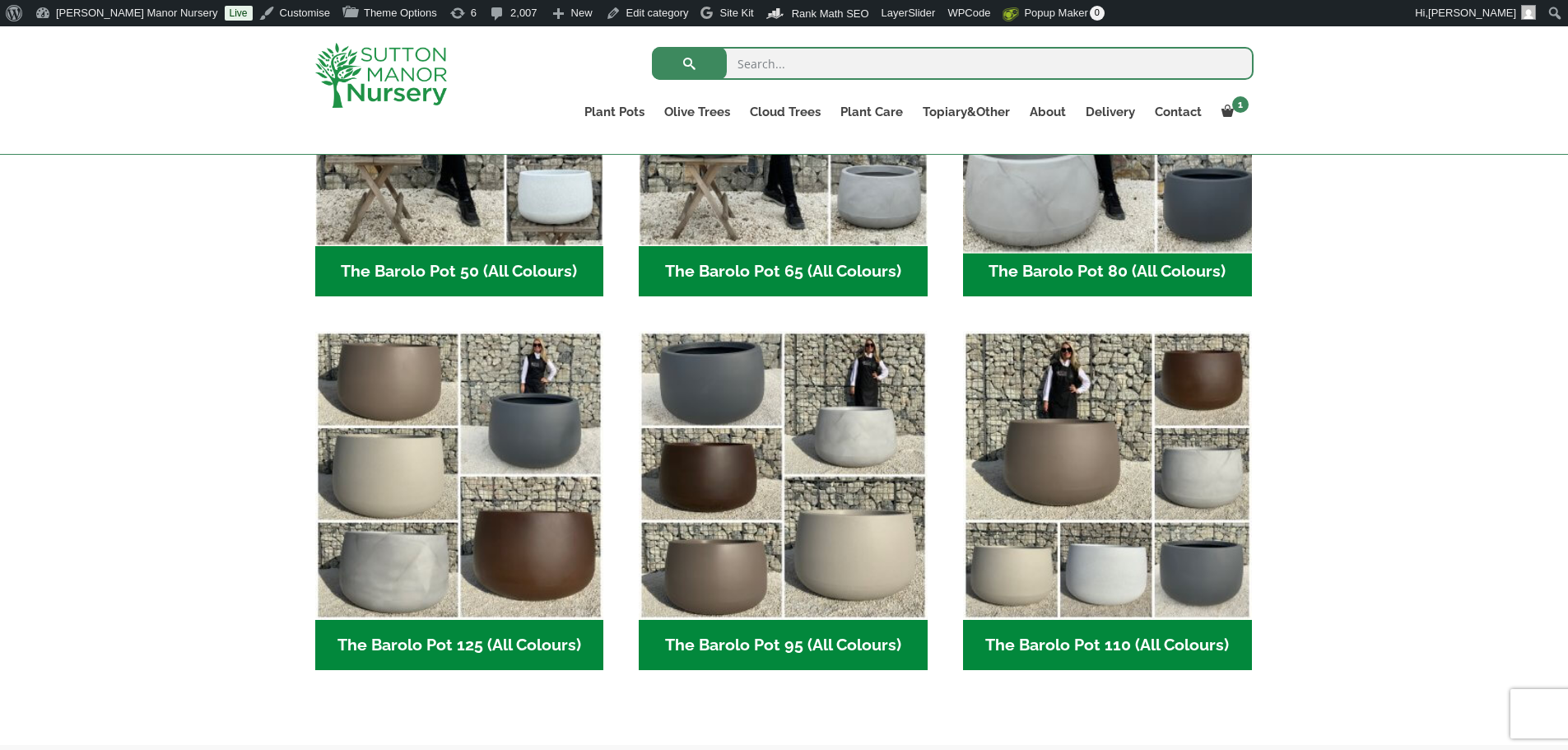
scroll to position [494, 0]
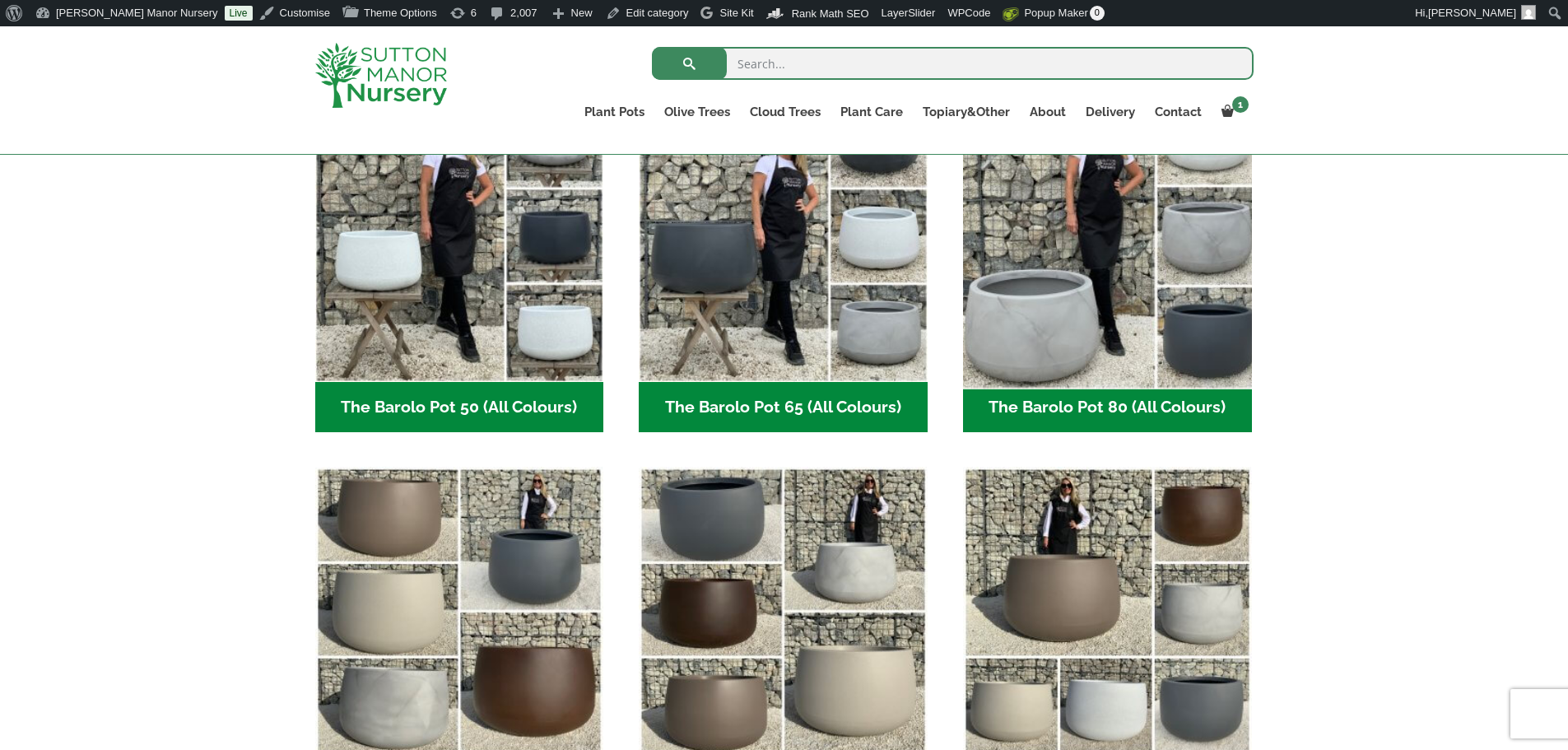
click at [1111, 266] on img "Visit product category The Barolo Pot 80 (All Colours)" at bounding box center [1107, 236] width 303 height 303
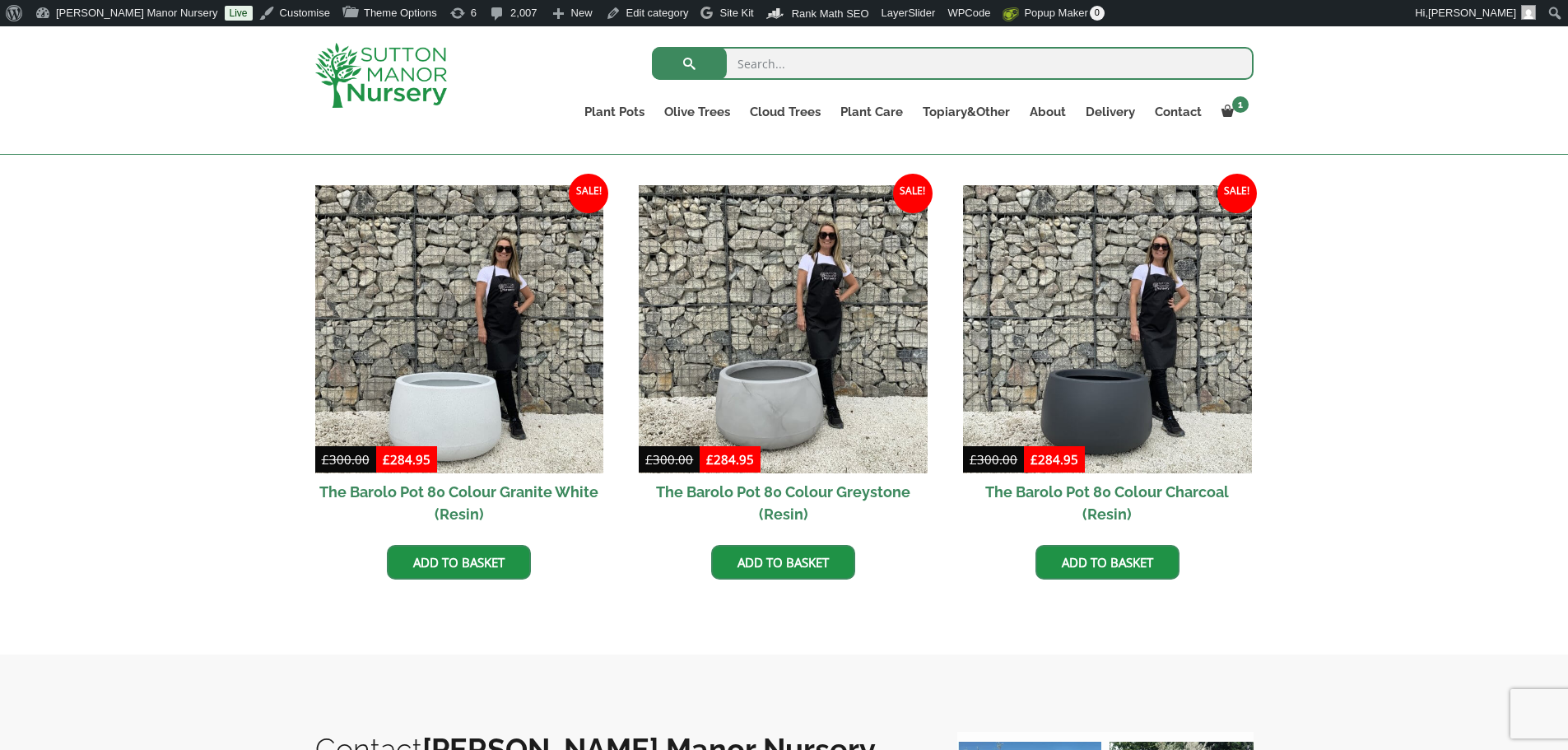
scroll to position [823, 0]
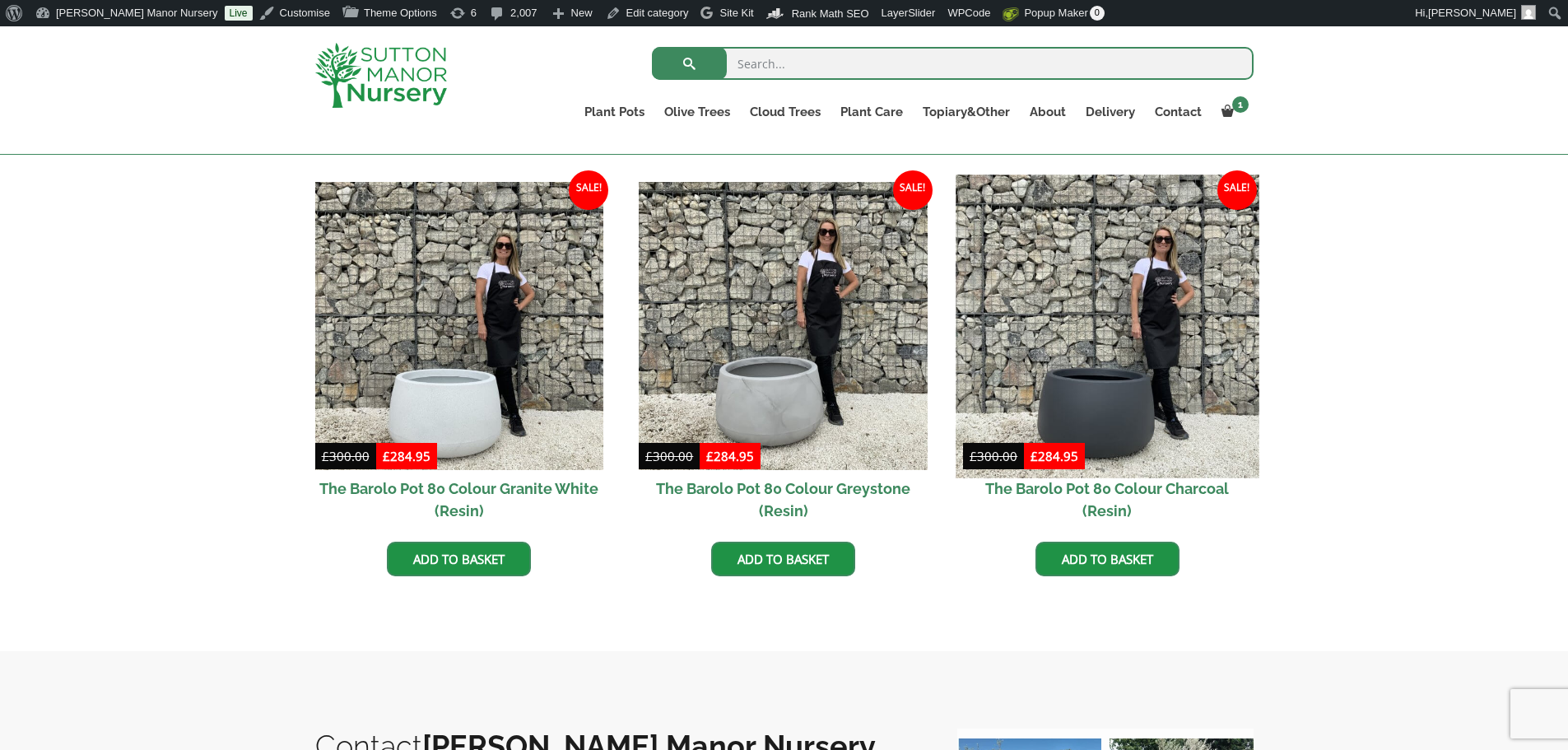
click at [1115, 326] on img at bounding box center [1107, 325] width 303 height 303
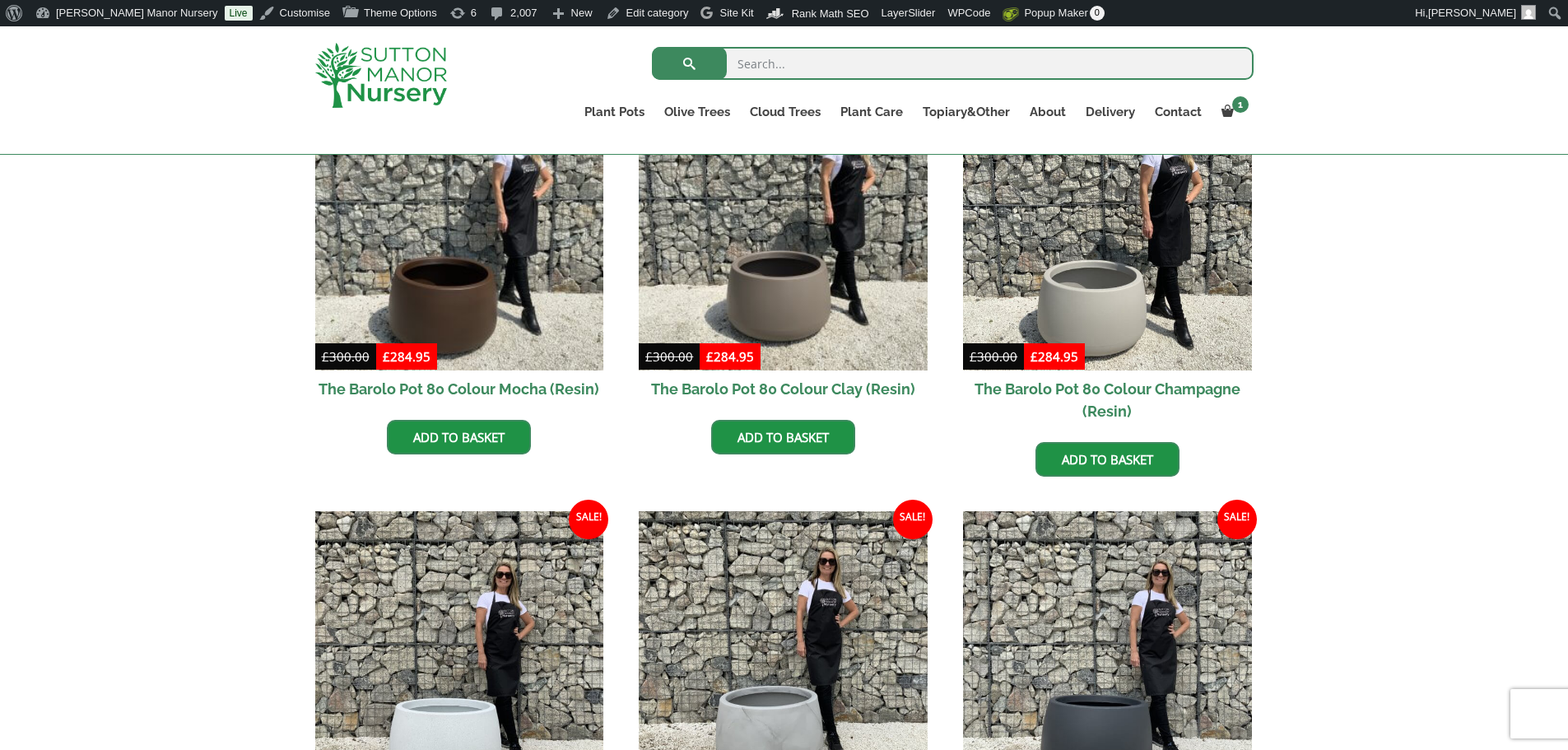
scroll to position [411, 0]
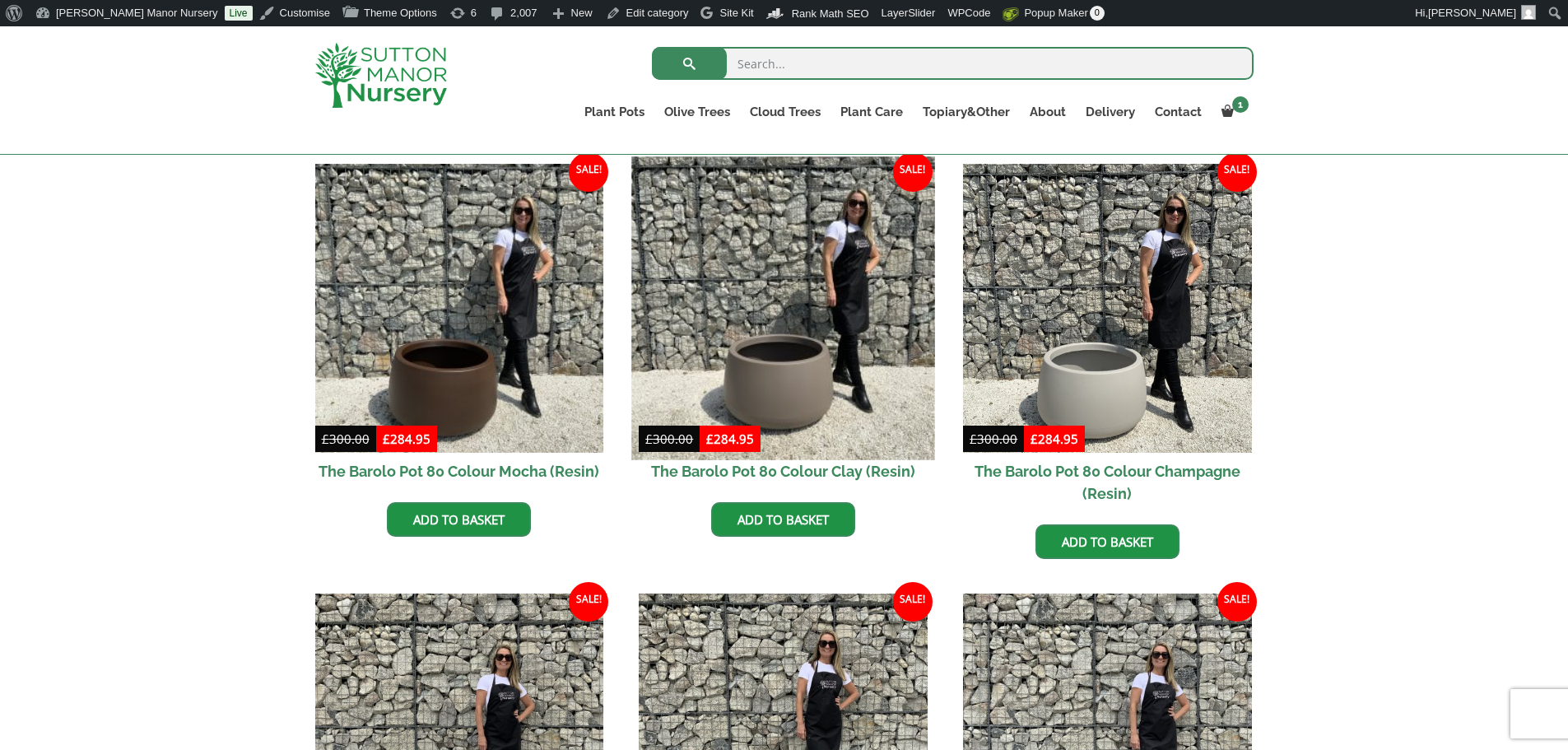
click at [775, 358] on img at bounding box center [784, 307] width 303 height 303
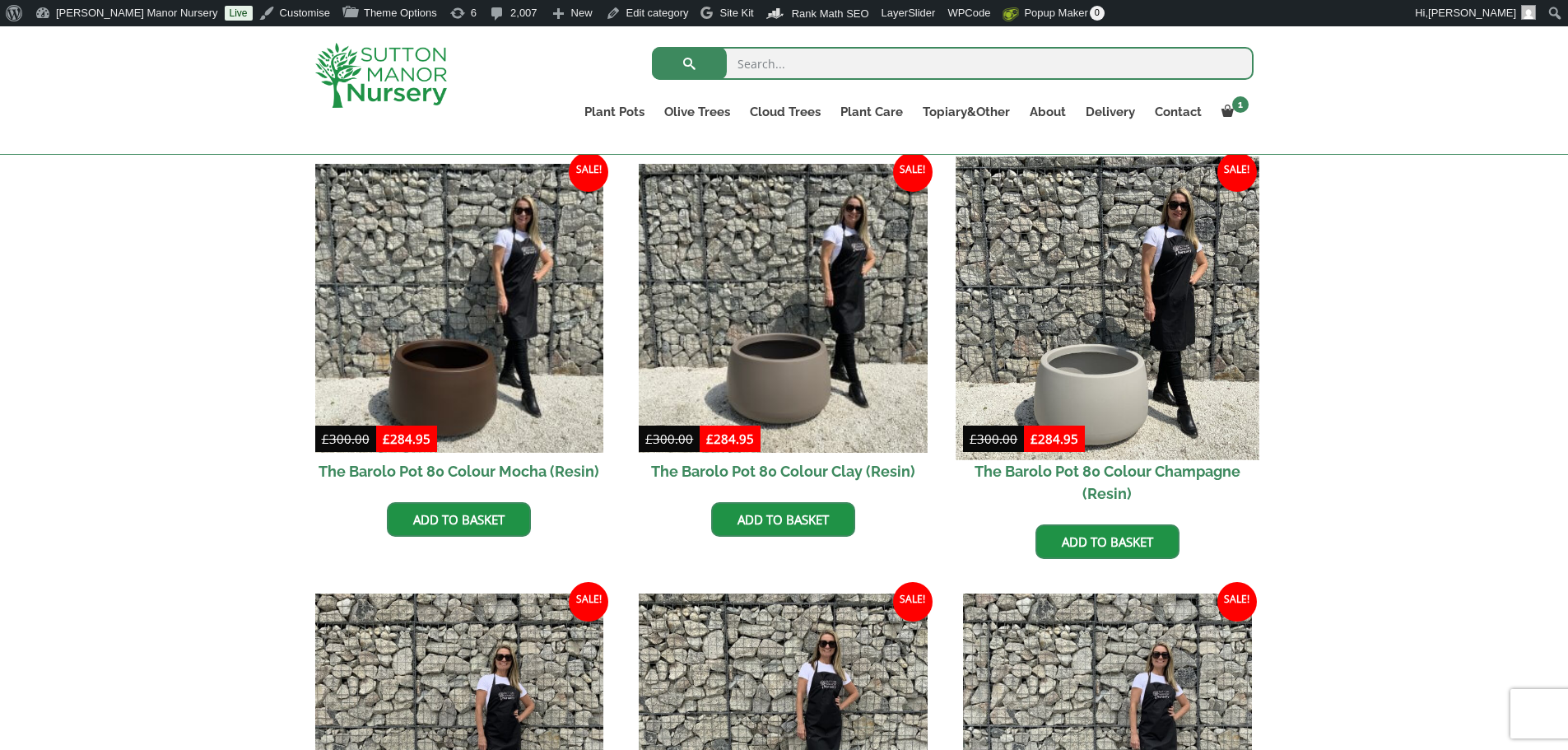
click at [1119, 275] on img at bounding box center [1107, 307] width 303 height 303
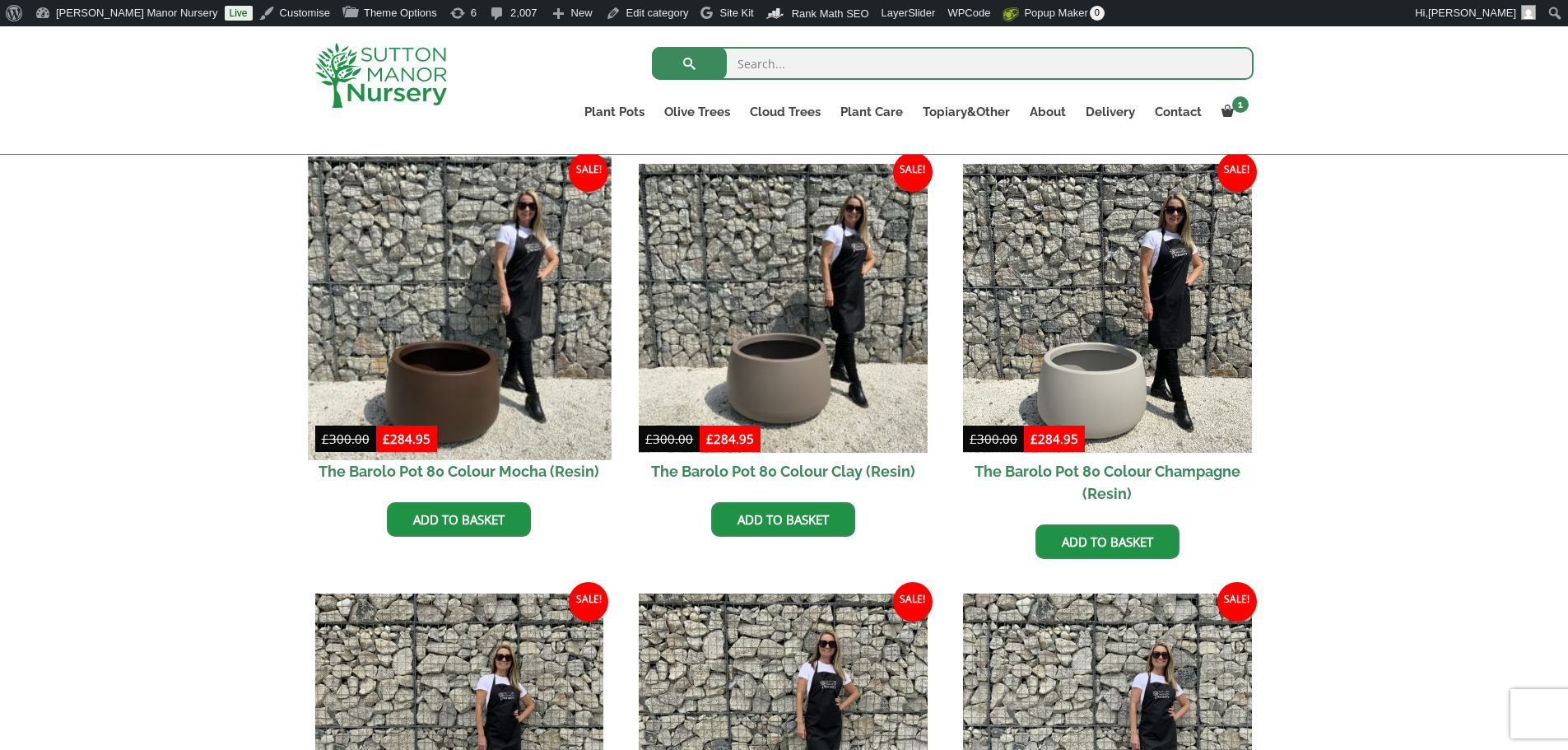
click at [412, 347] on img at bounding box center [459, 307] width 303 height 303
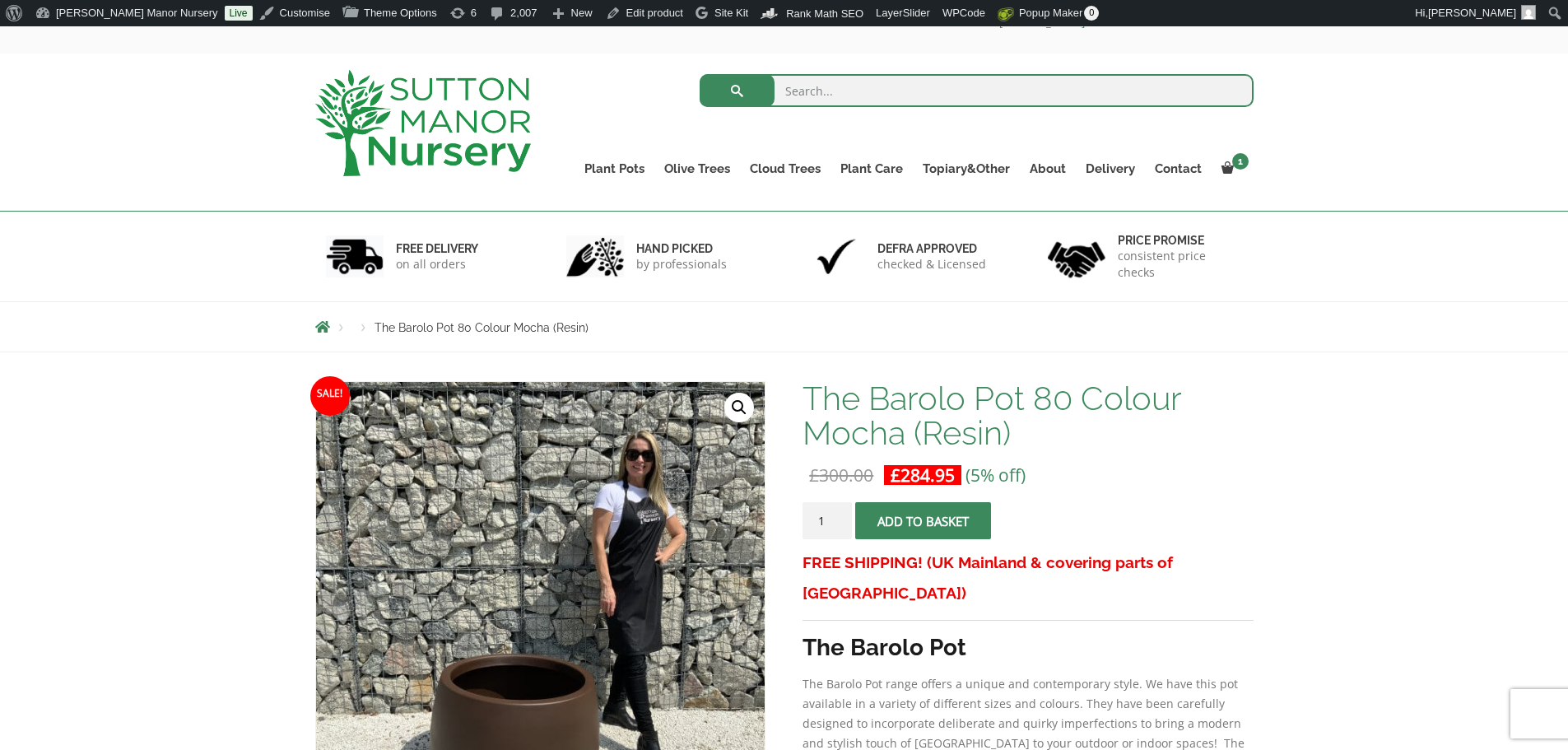
scroll to position [329, 0]
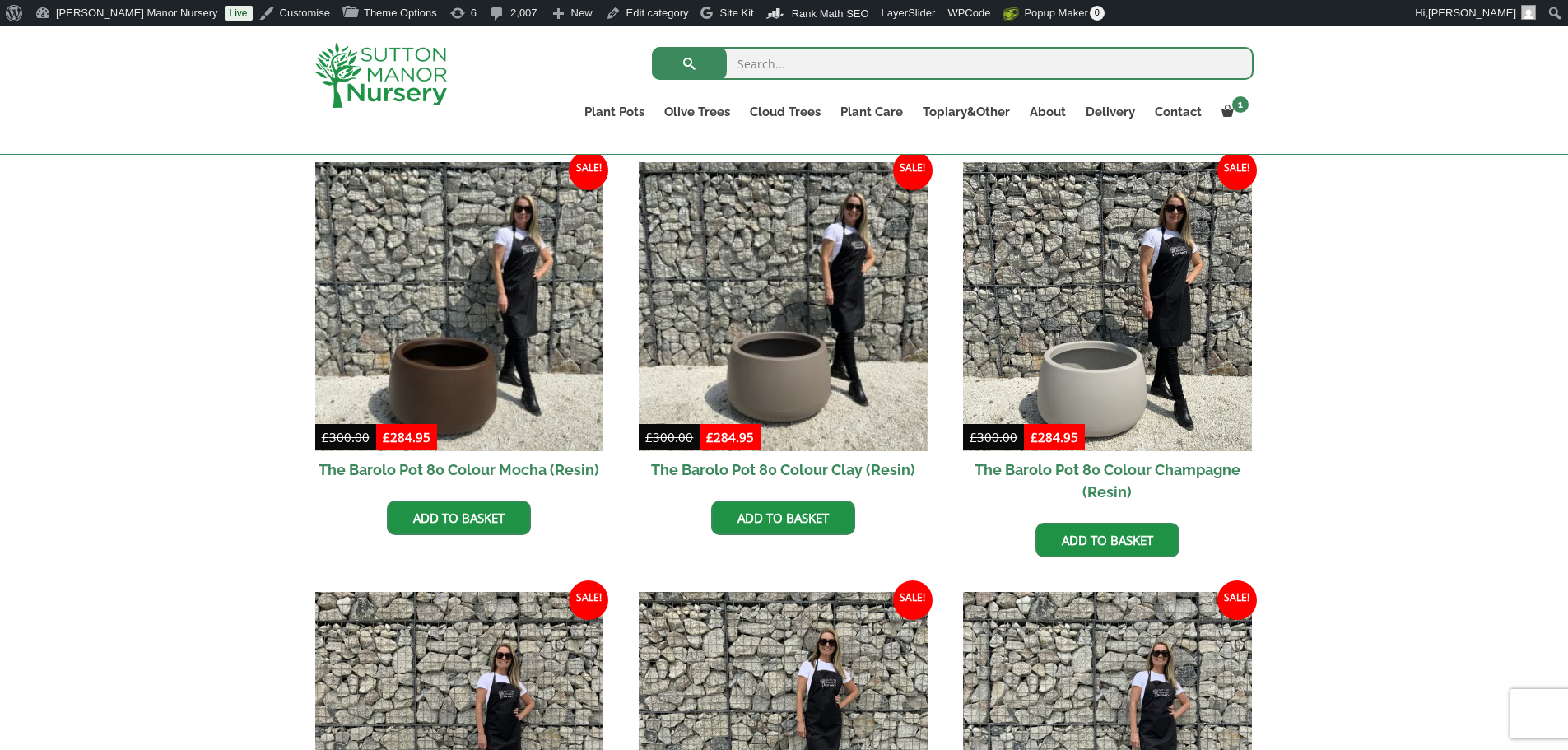
scroll to position [411, 0]
